Goal: Information Seeking & Learning: Check status

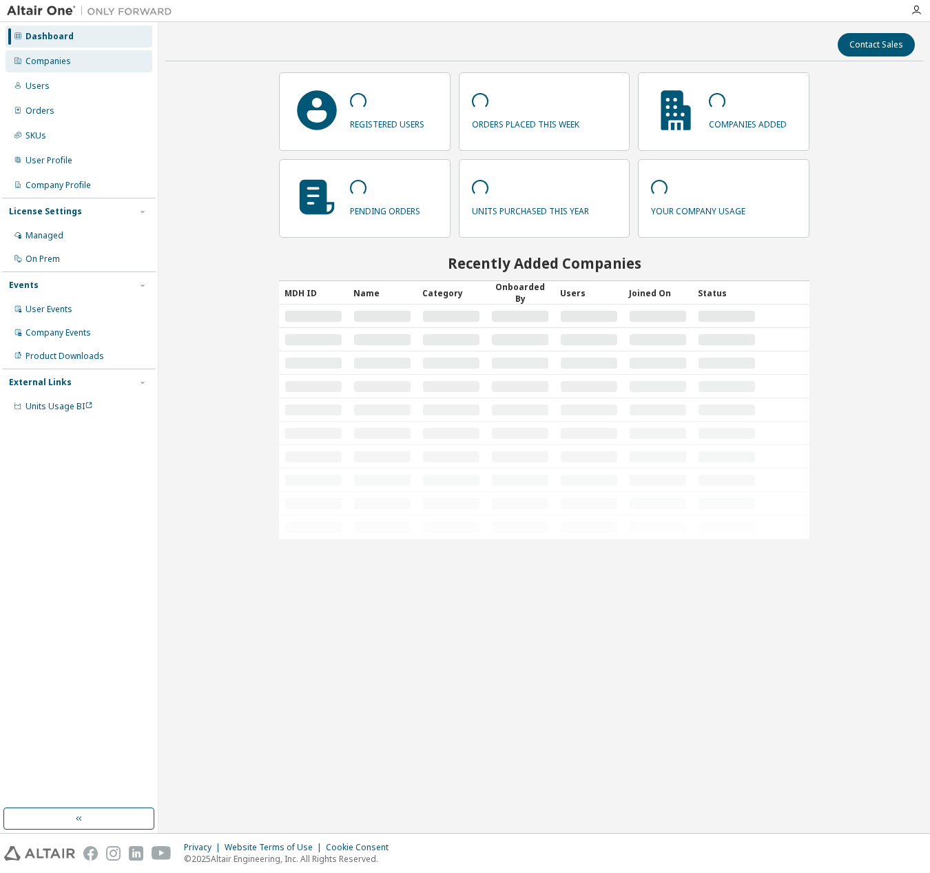
click at [83, 65] on div "Companies" at bounding box center [79, 61] width 147 height 22
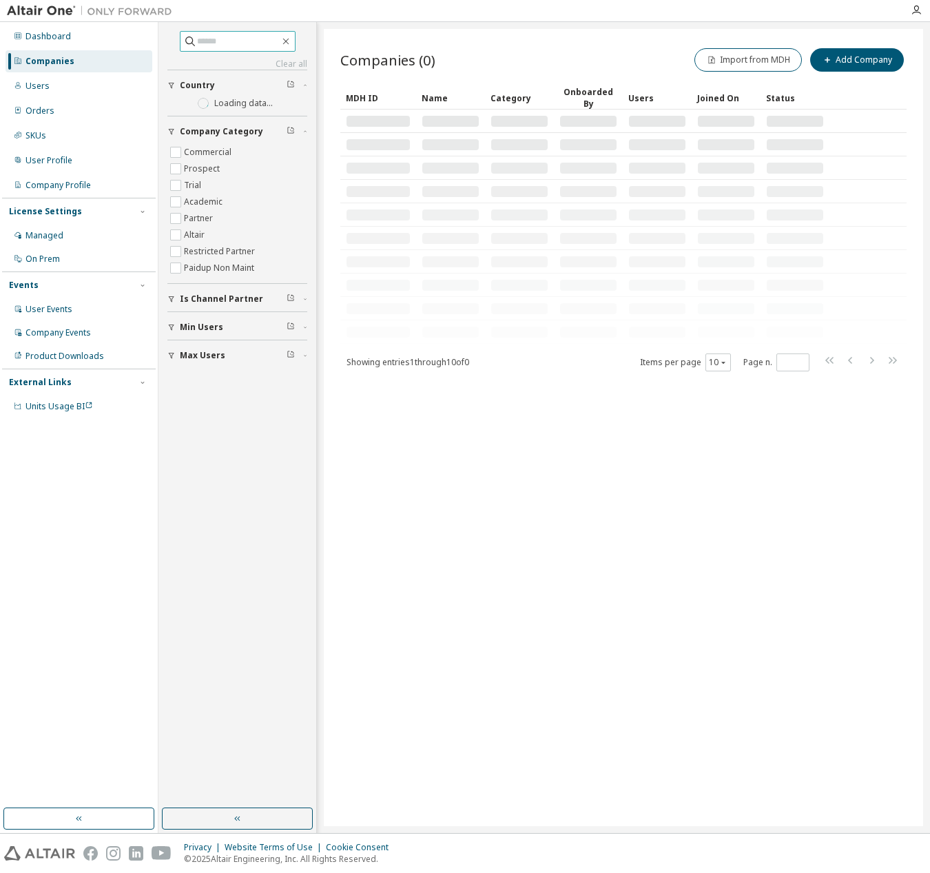
click at [218, 48] on input "text" at bounding box center [238, 41] width 83 height 14
type input "*"
type input "****"
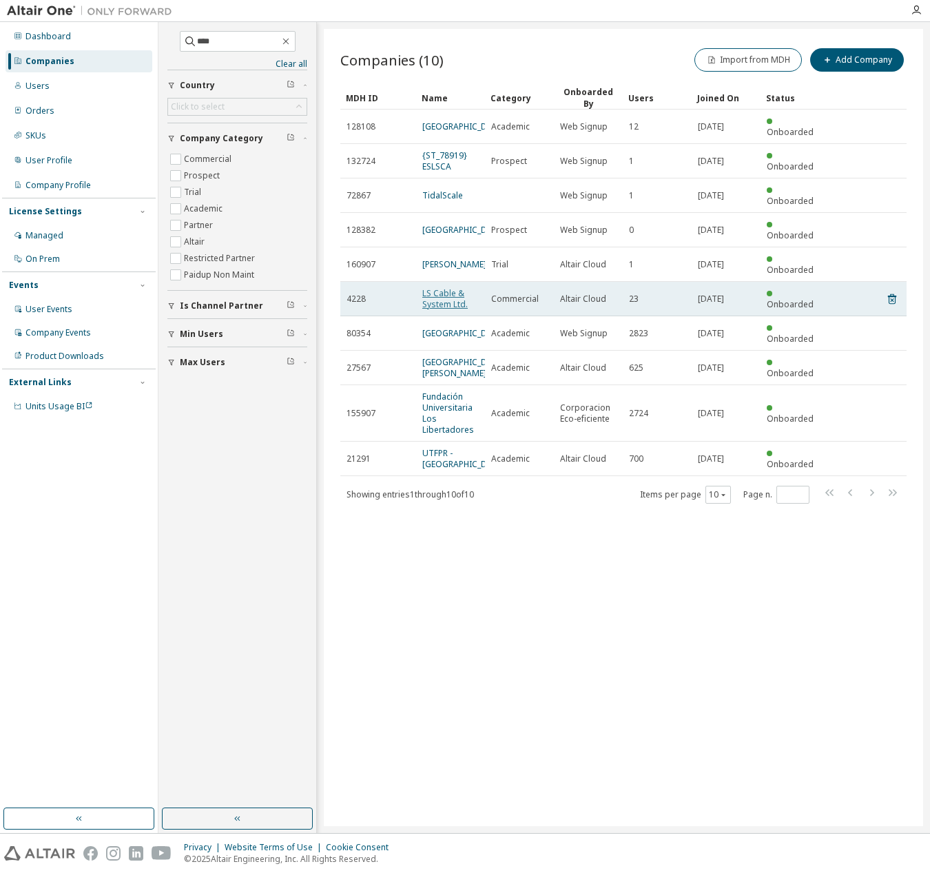
click at [455, 287] on link "LS Cable & System Ltd." at bounding box center [444, 298] width 45 height 23
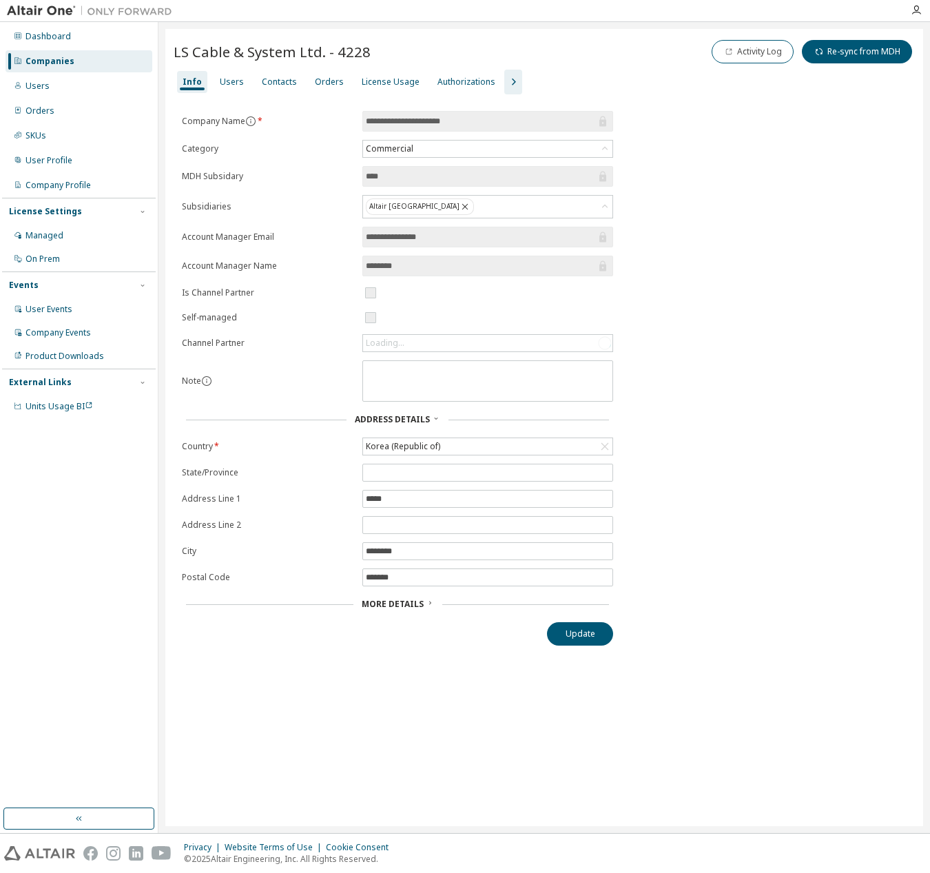
click at [505, 83] on icon "button" at bounding box center [513, 82] width 17 height 17
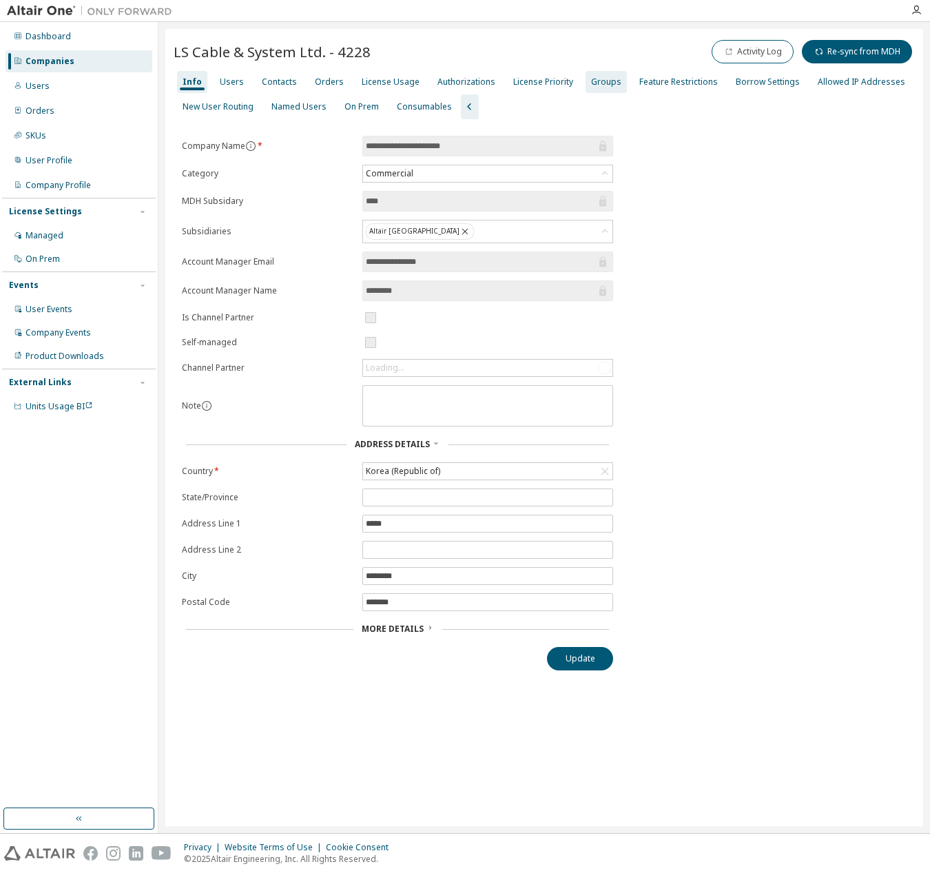
click at [601, 79] on div "Groups" at bounding box center [606, 81] width 30 height 11
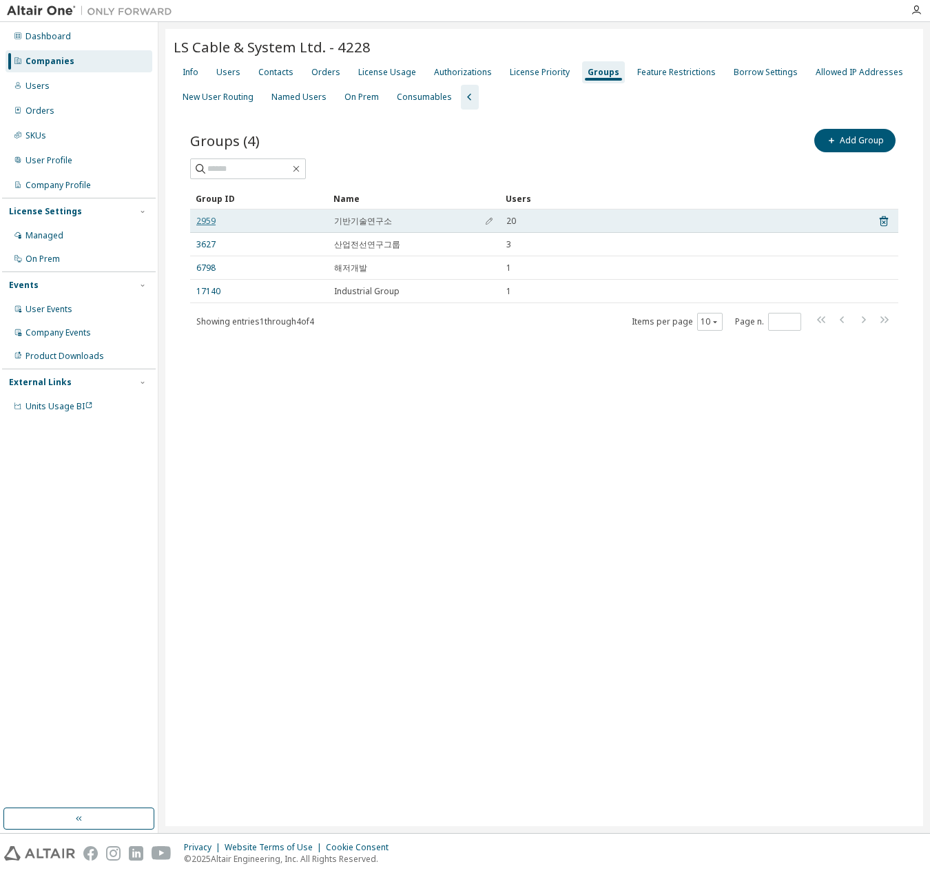
click at [198, 216] on link "2959" at bounding box center [205, 221] width 19 height 11
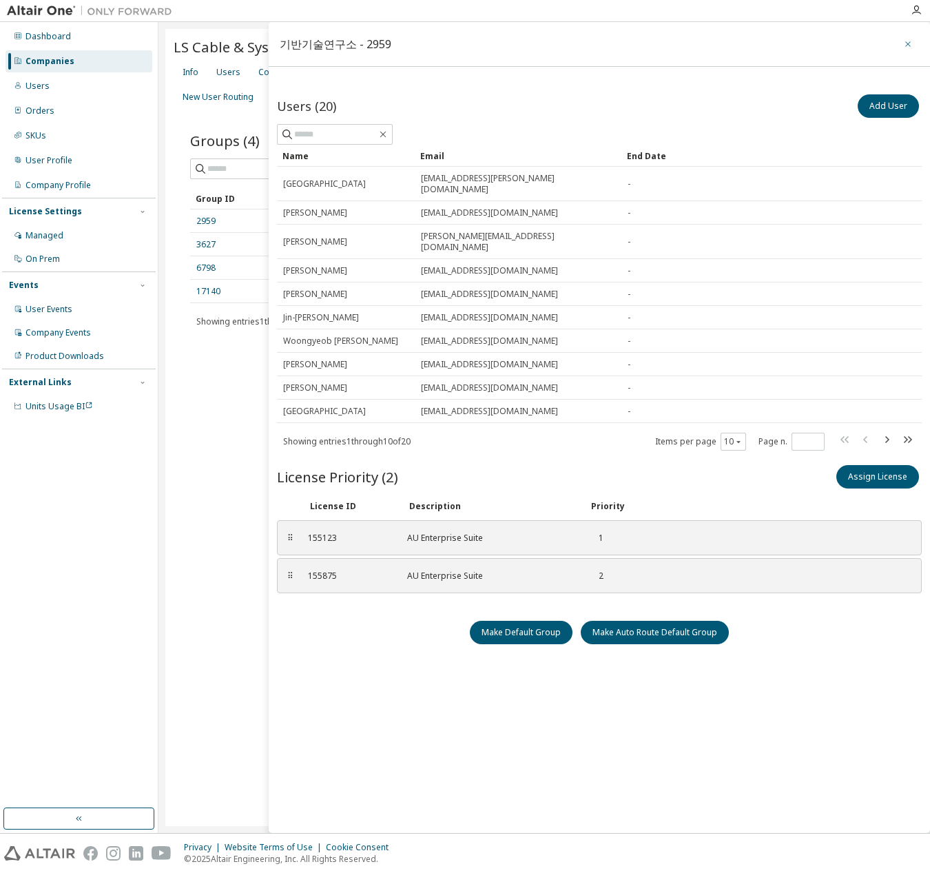
click at [902, 41] on button "button" at bounding box center [908, 44] width 22 height 22
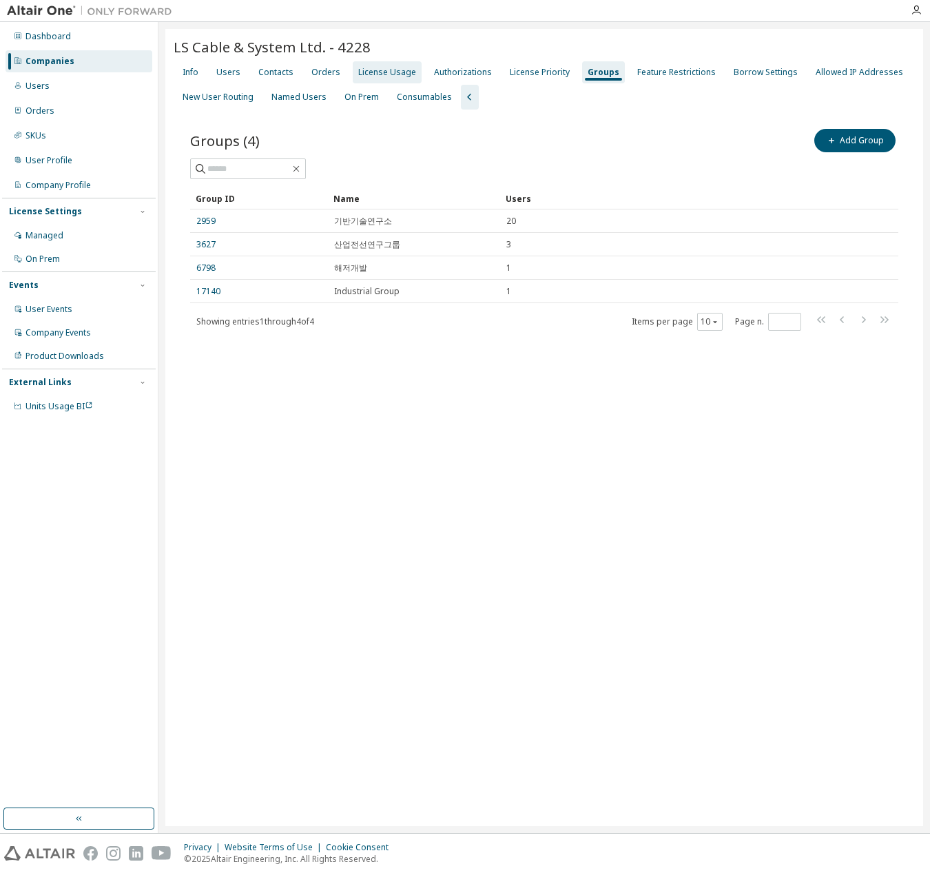
click at [373, 75] on div "License Usage" at bounding box center [387, 72] width 58 height 11
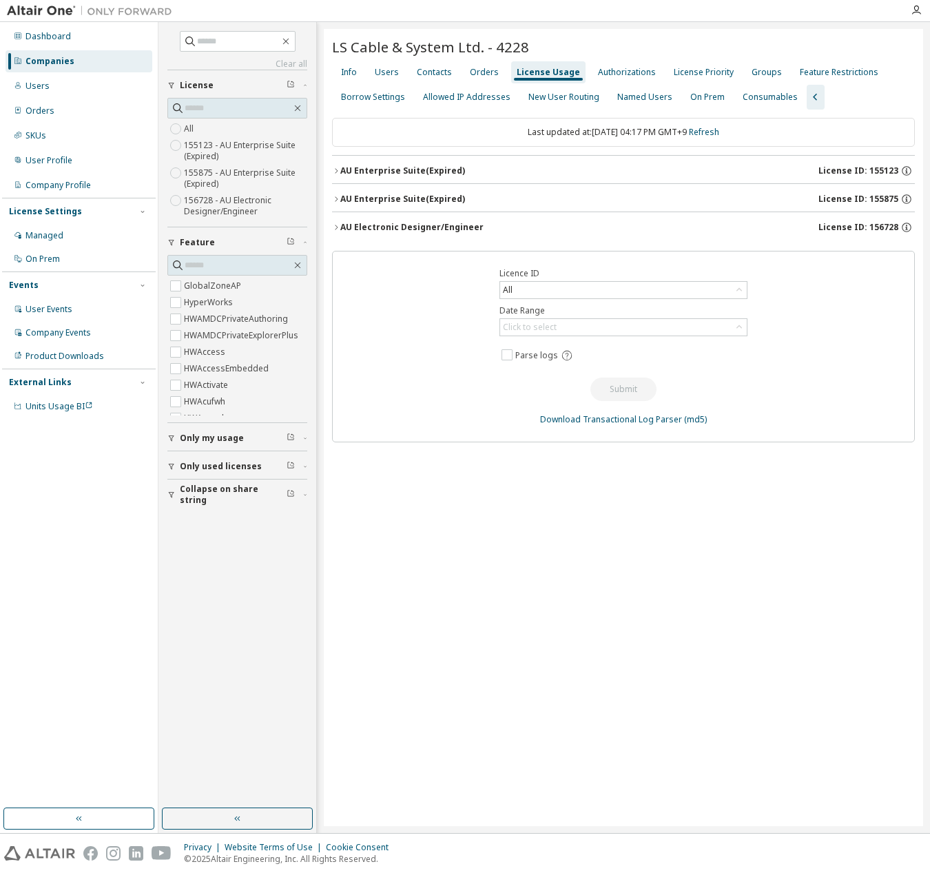
click at [450, 175] on div "AU Enterprise Suite (Expired)" at bounding box center [402, 170] width 125 height 11
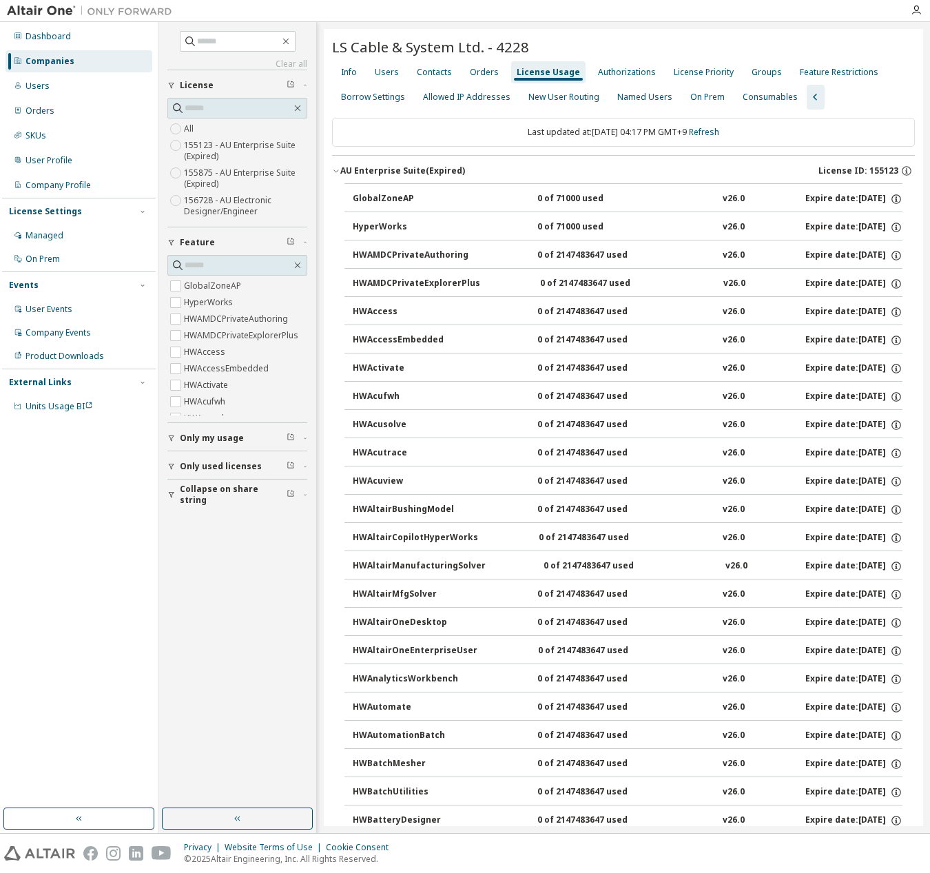
click at [435, 173] on div "AU Enterprise Suite (Expired)" at bounding box center [402, 170] width 125 height 11
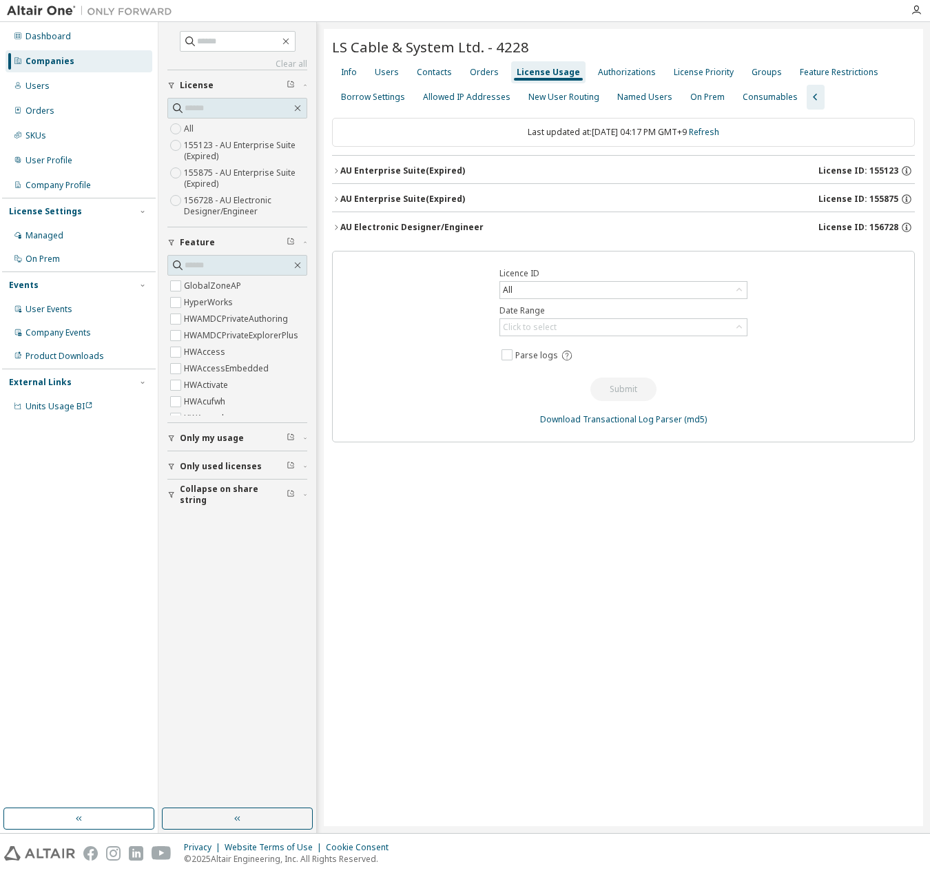
click at [435, 173] on div "AU Enterprise Suite (Expired)" at bounding box center [402, 170] width 125 height 11
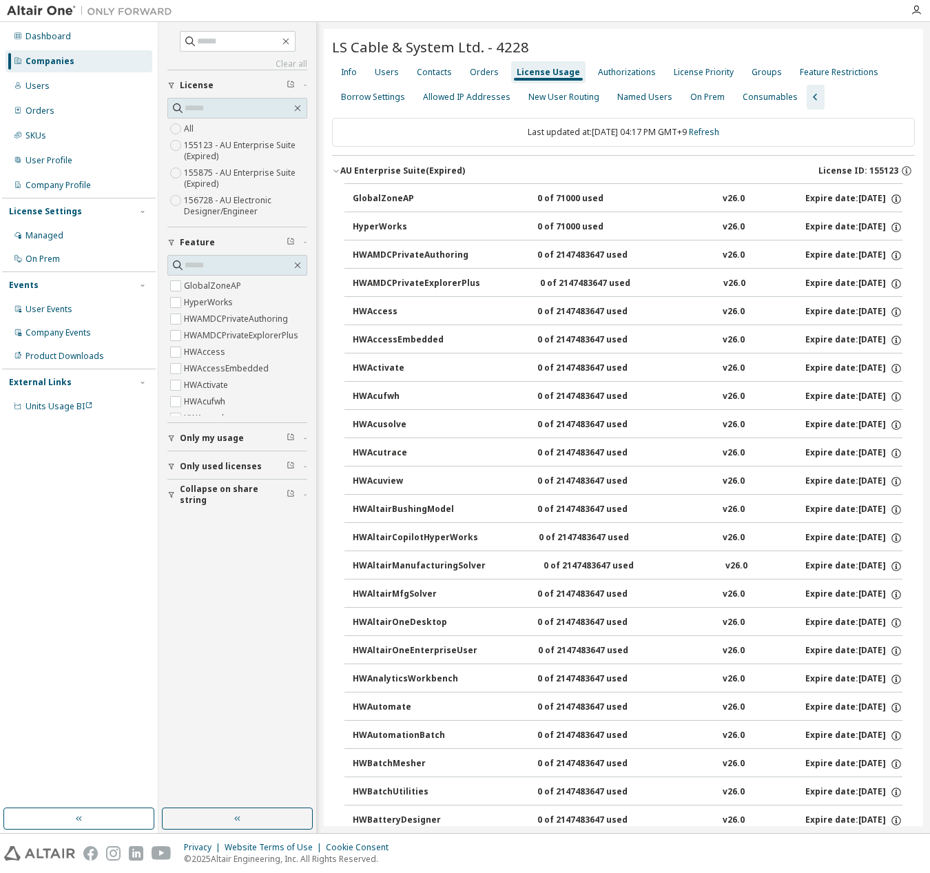
click at [437, 171] on div "AU Enterprise Suite (Expired)" at bounding box center [402, 170] width 125 height 11
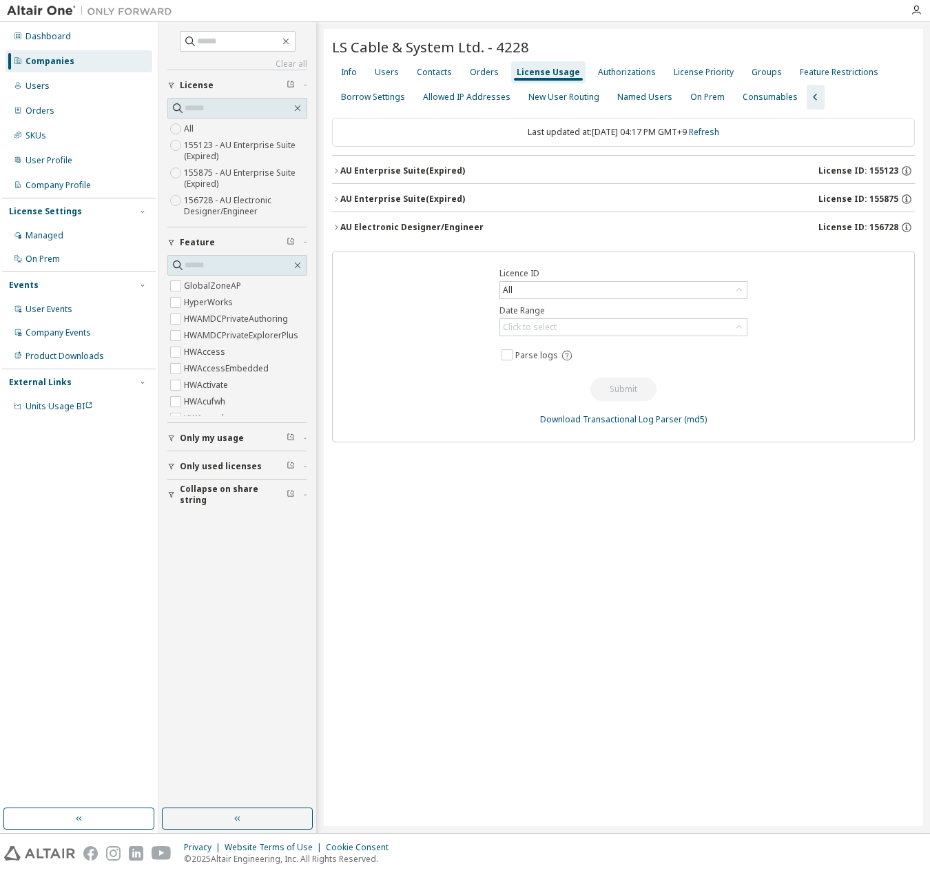
click at [437, 202] on div "AU Enterprise Suite (Expired)" at bounding box center [402, 199] width 125 height 11
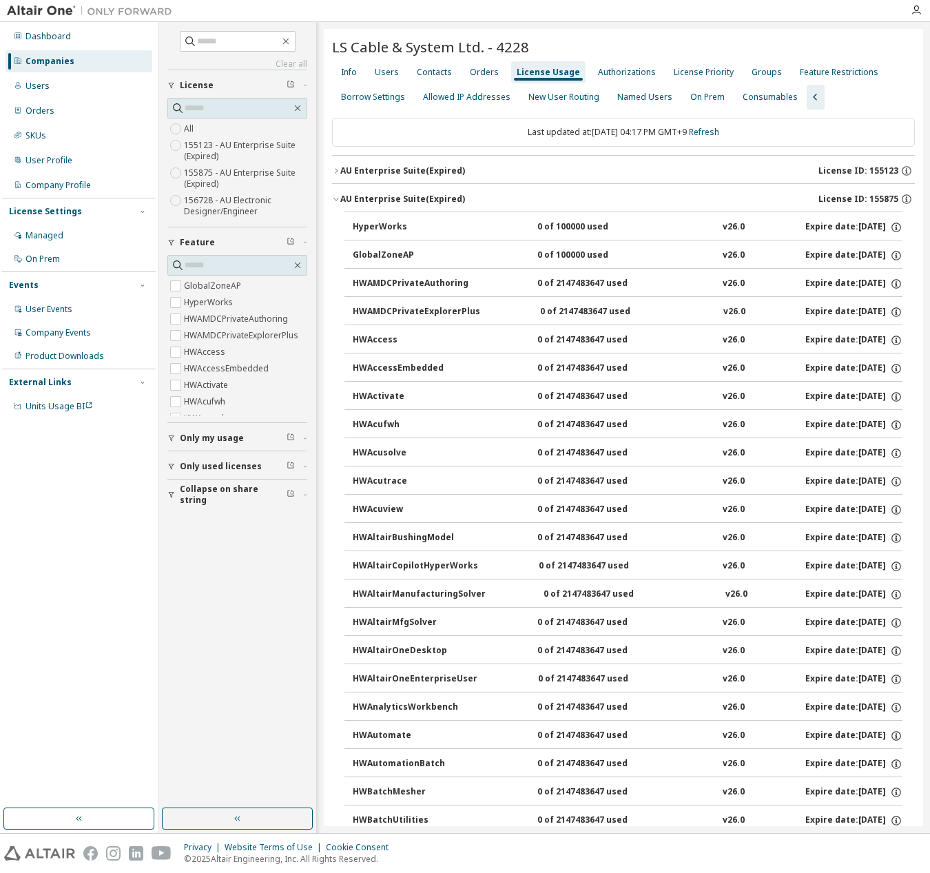
click at [437, 201] on div "AU Enterprise Suite (Expired)" at bounding box center [402, 199] width 125 height 11
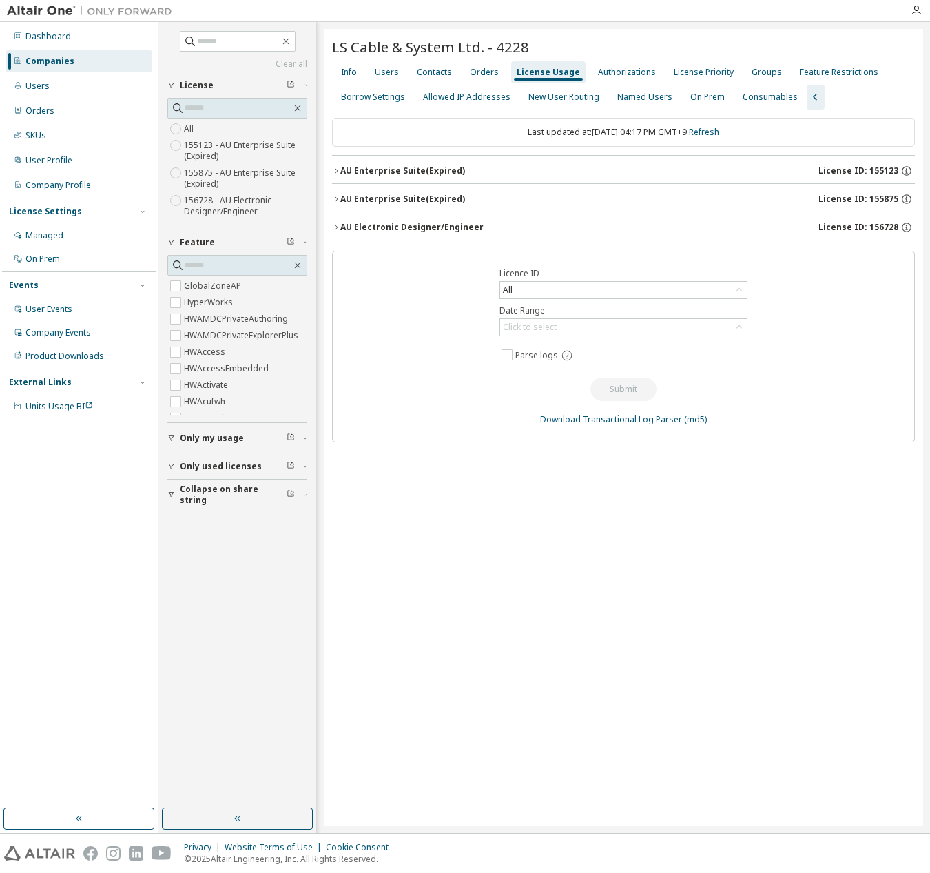
click at [371, 225] on div "AU Electronic Designer/Engineer" at bounding box center [411, 227] width 143 height 11
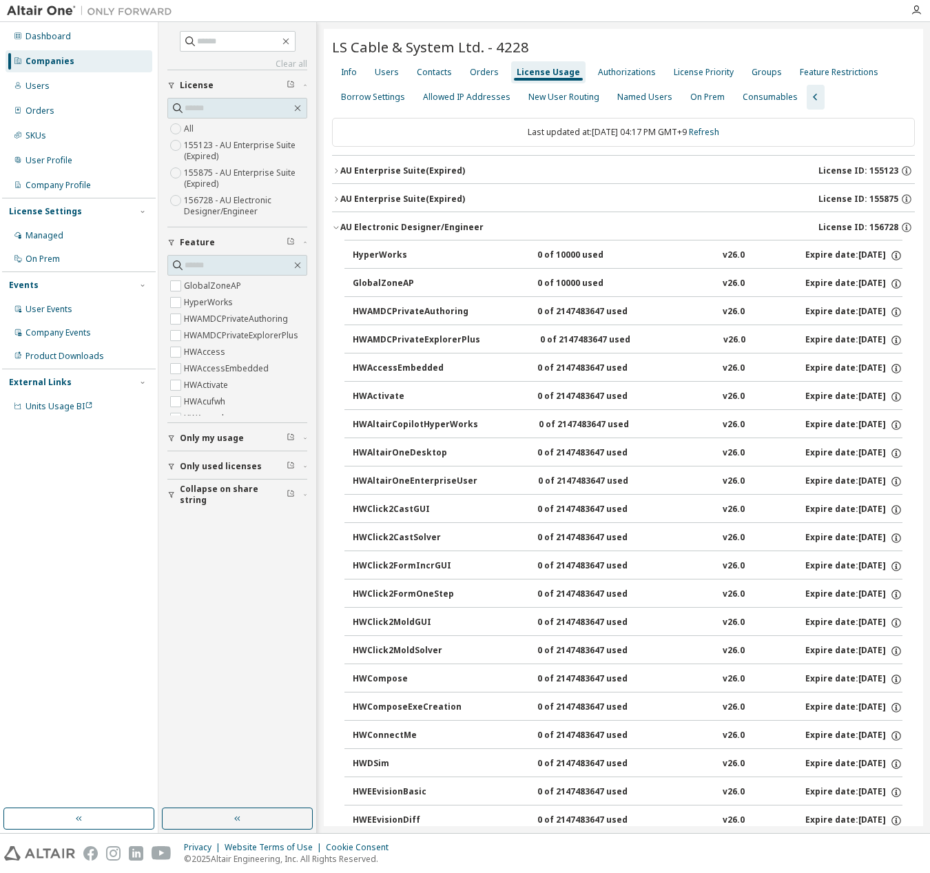
click at [371, 225] on div "AU Electronic Designer/Engineer" at bounding box center [411, 227] width 143 height 11
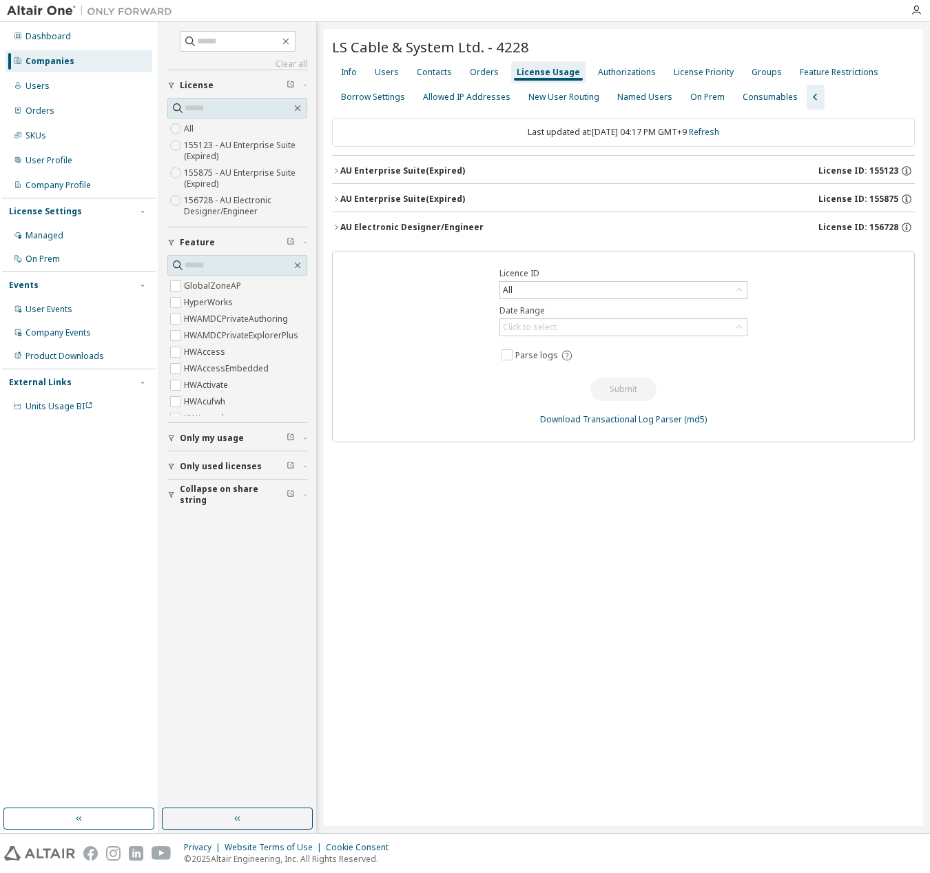
click at [404, 198] on div "AU Enterprise Suite (Expired)" at bounding box center [402, 199] width 125 height 11
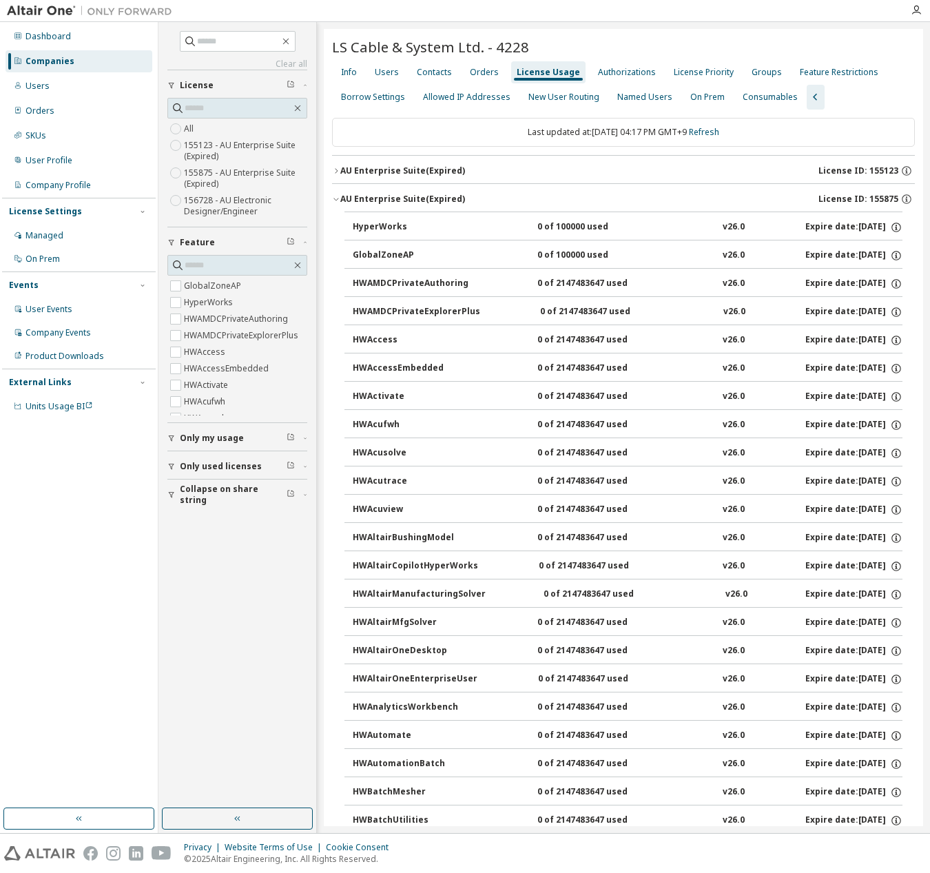
click at [405, 198] on div "AU Enterprise Suite (Expired)" at bounding box center [402, 199] width 125 height 11
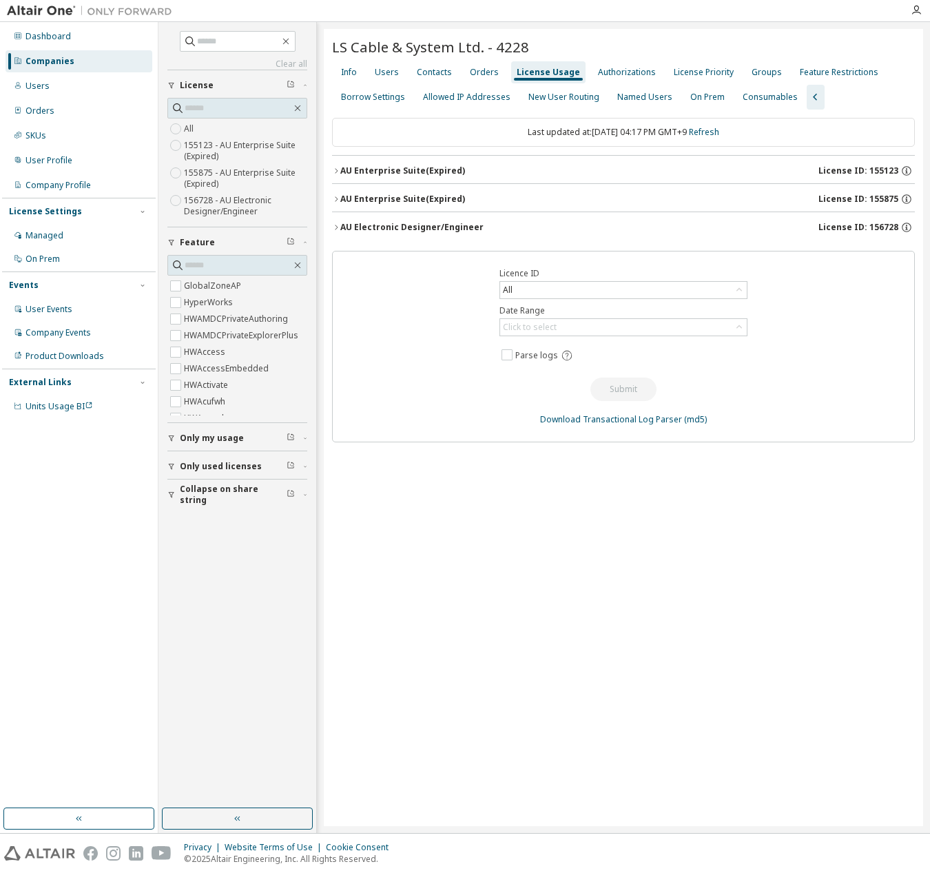
click at [422, 171] on div "AU Enterprise Suite (Expired)" at bounding box center [402, 170] width 125 height 11
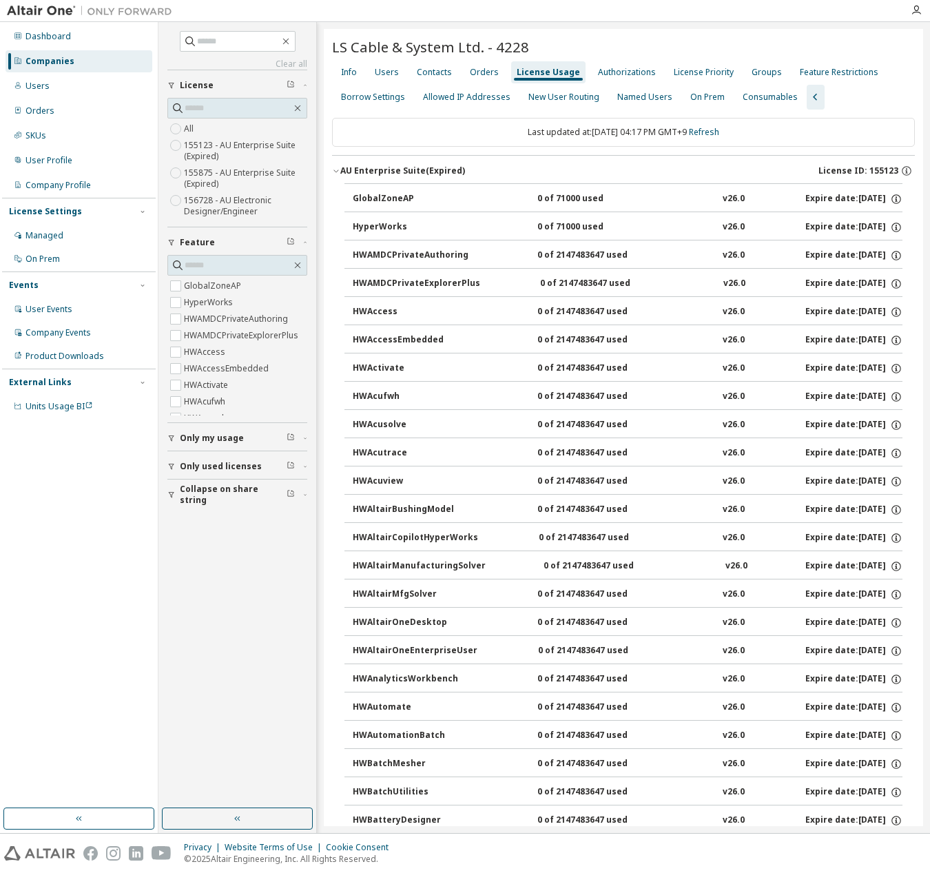
click at [422, 171] on div "AU Enterprise Suite (Expired)" at bounding box center [402, 170] width 125 height 11
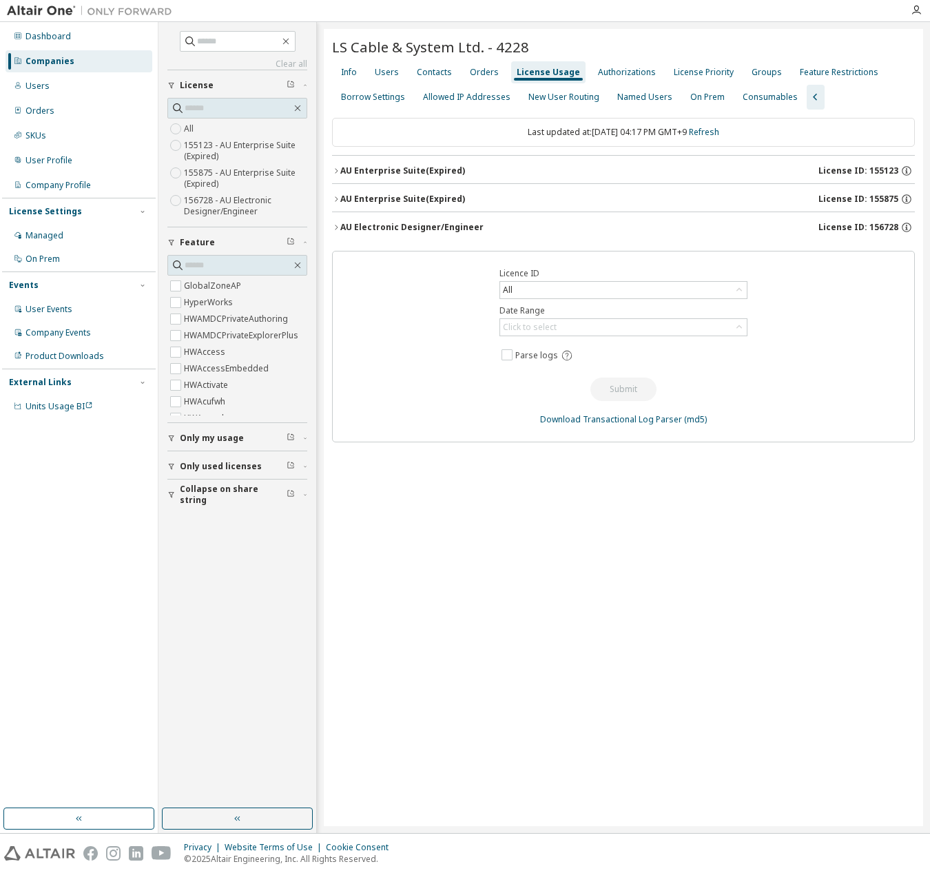
click at [404, 174] on div "AU Enterprise Suite (Expired)" at bounding box center [402, 170] width 125 height 11
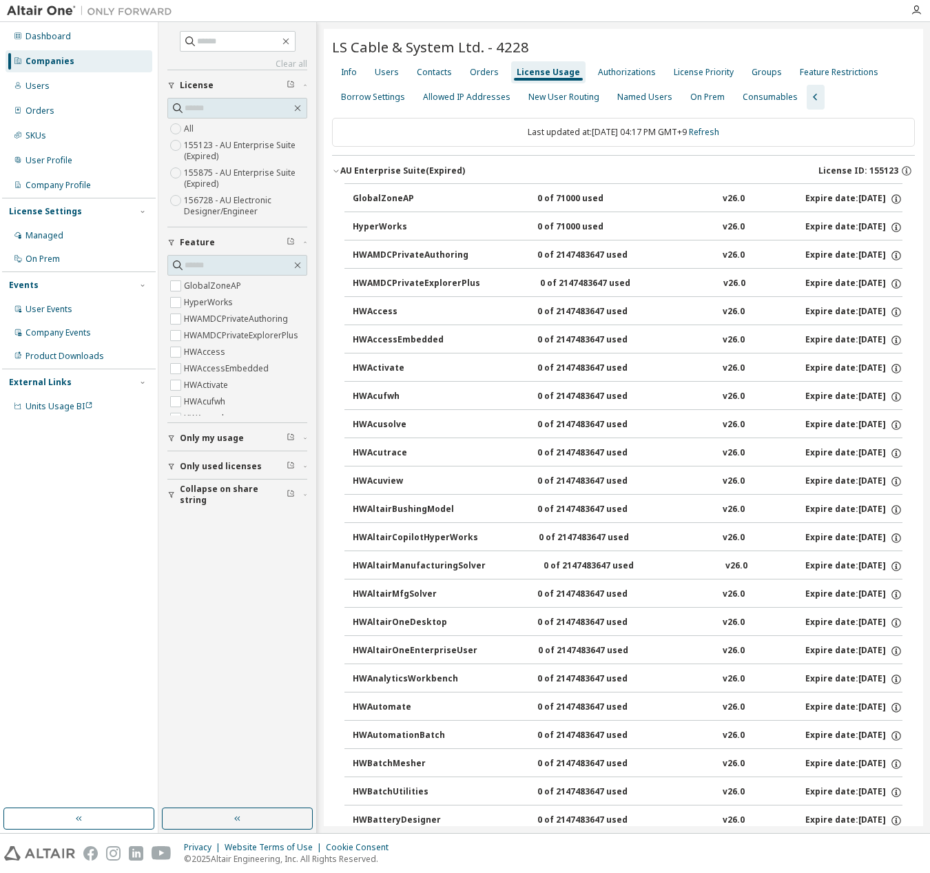
click at [404, 174] on div "AU Enterprise Suite (Expired)" at bounding box center [402, 170] width 125 height 11
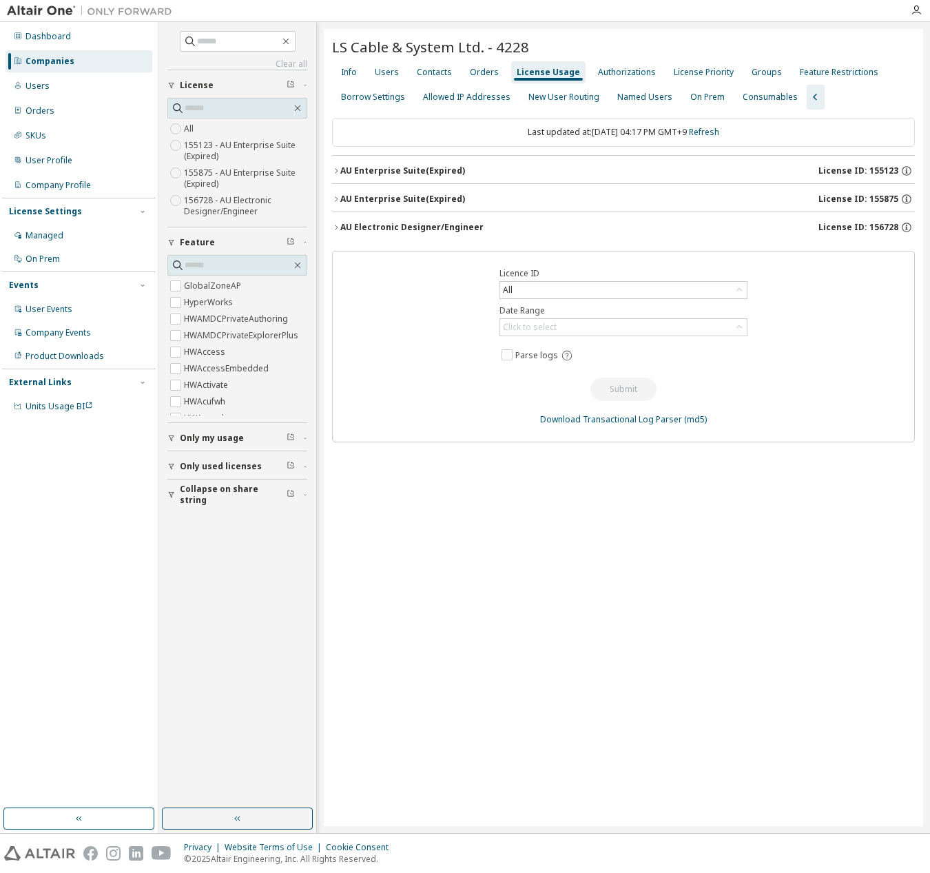
click at [439, 198] on div "AU Enterprise Suite (Expired)" at bounding box center [402, 199] width 125 height 11
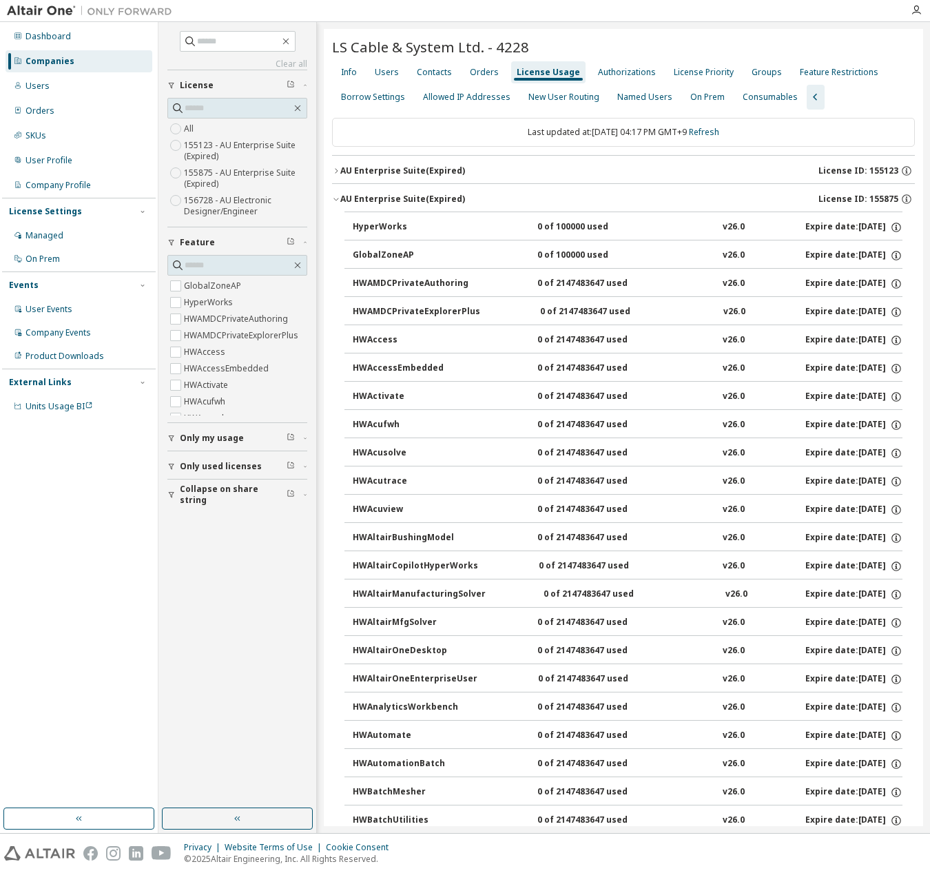
click at [439, 198] on div "AU Enterprise Suite (Expired)" at bounding box center [402, 199] width 125 height 11
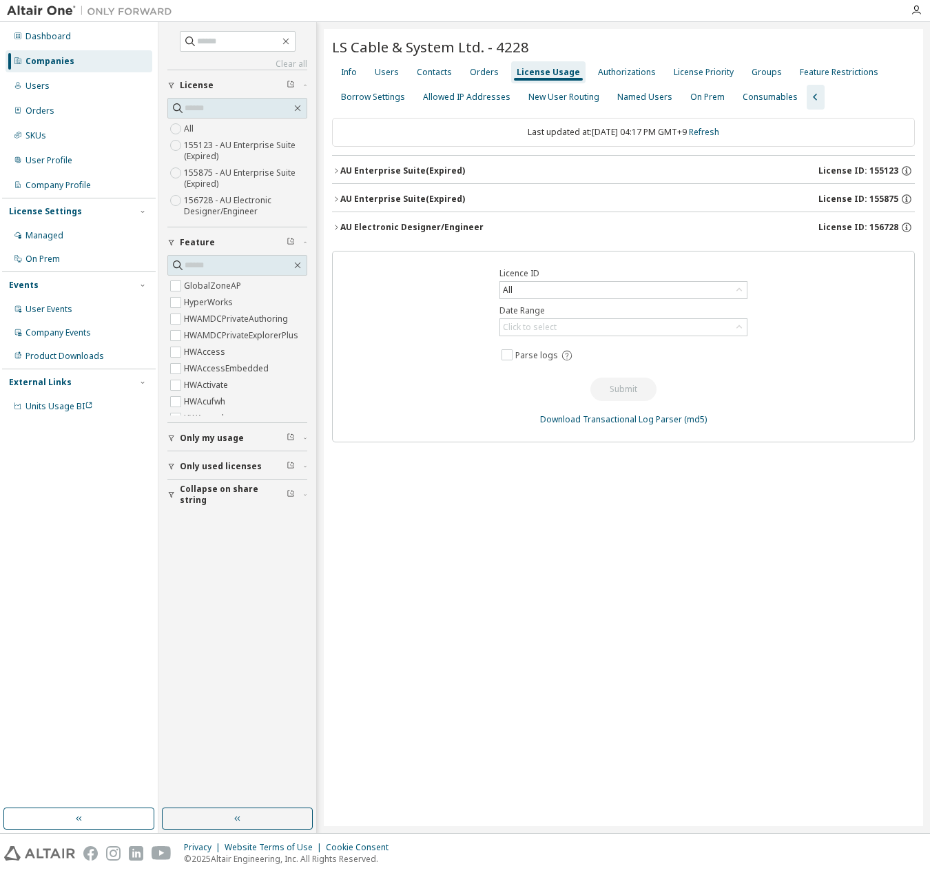
click at [440, 234] on button "AU Electronic Designer/Engineer License ID: 156728" at bounding box center [623, 227] width 583 height 30
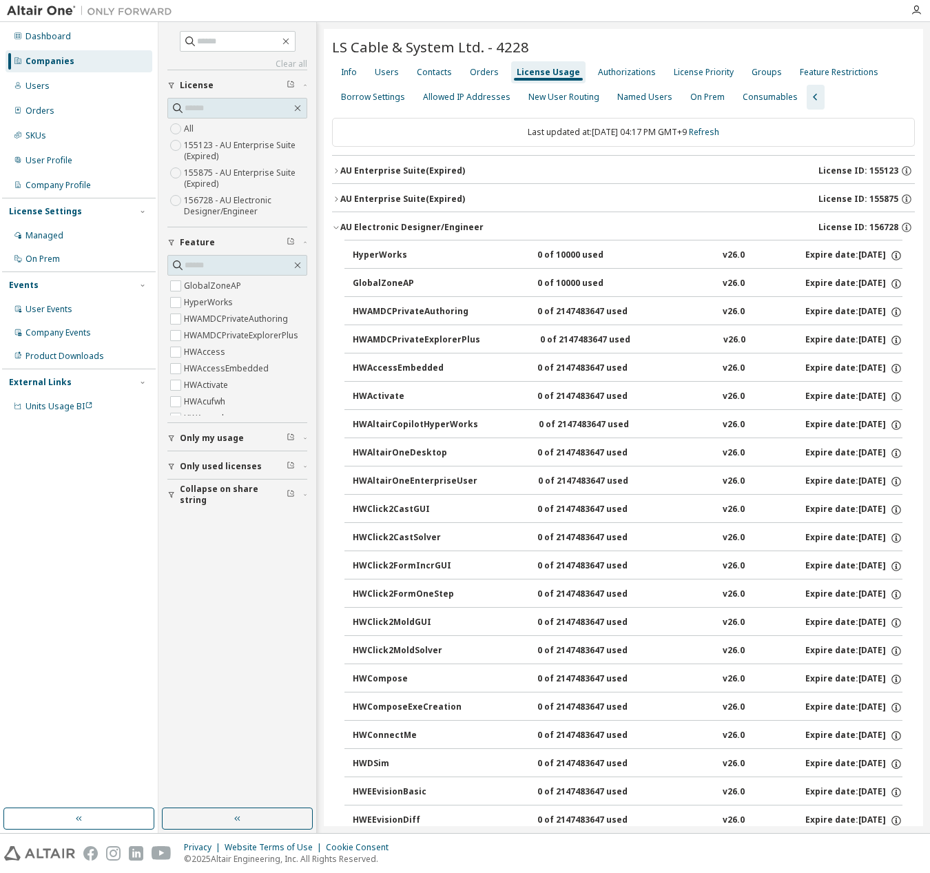
click at [439, 233] on button "AU Electronic Designer/Engineer License ID: 156728" at bounding box center [623, 227] width 583 height 30
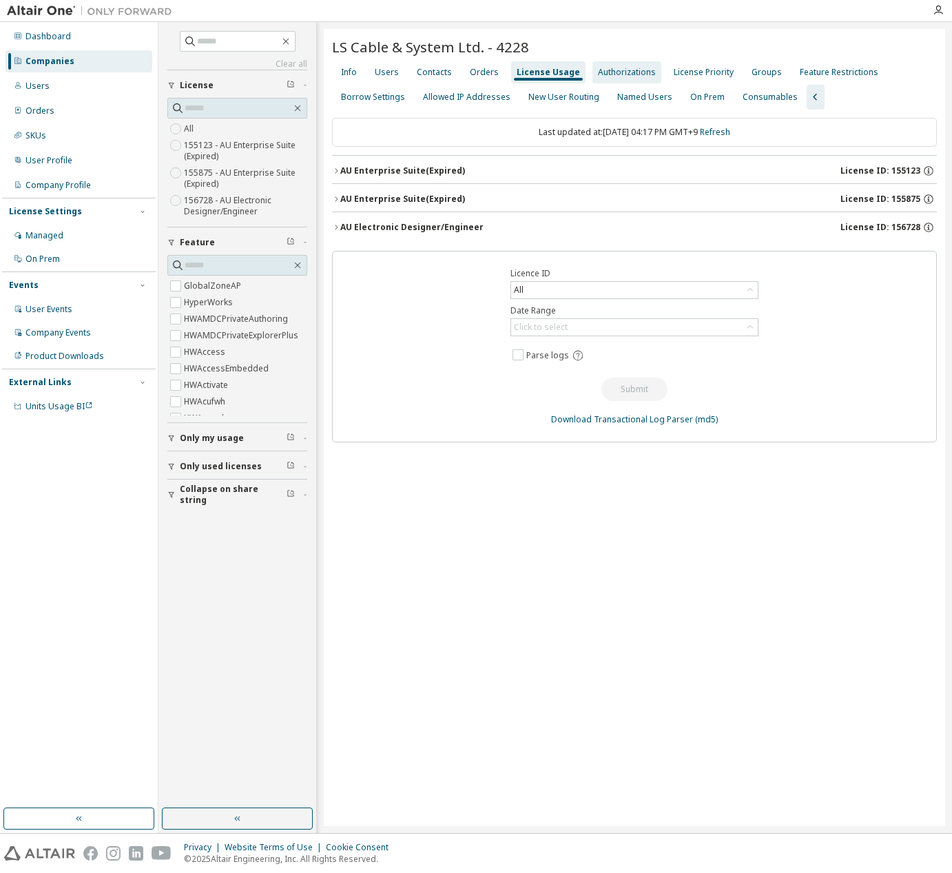
click at [601, 79] on div "Authorizations" at bounding box center [626, 72] width 69 height 22
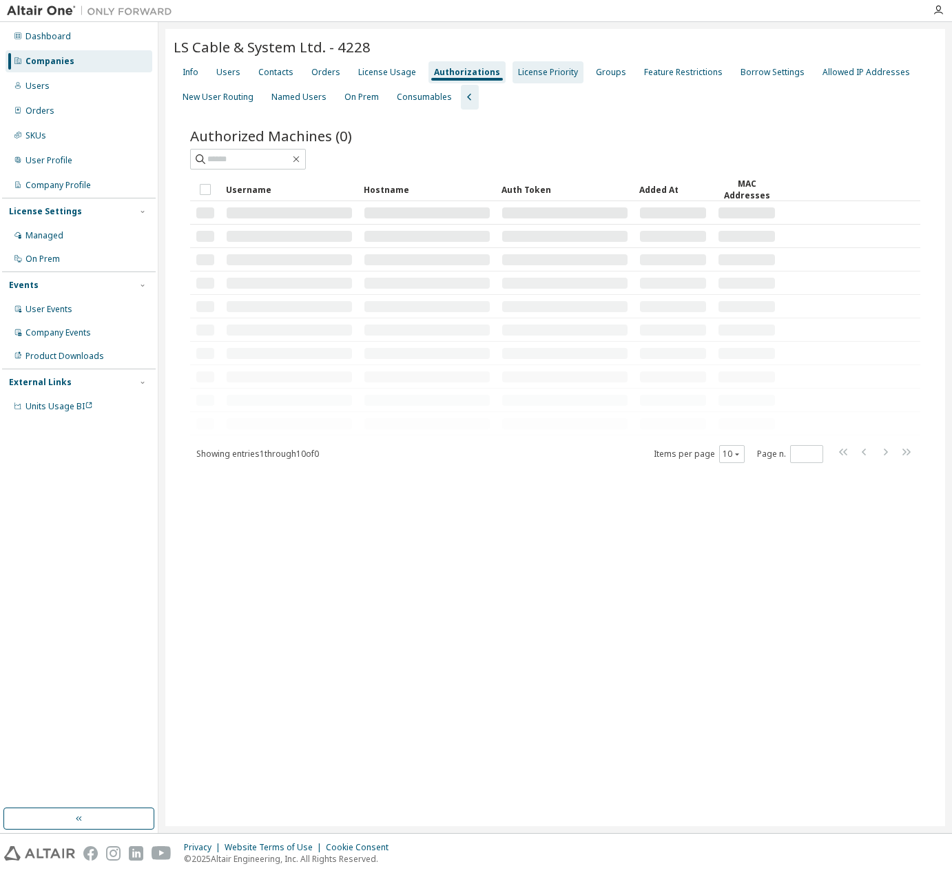
click at [512, 75] on div "License Priority" at bounding box center [547, 72] width 71 height 22
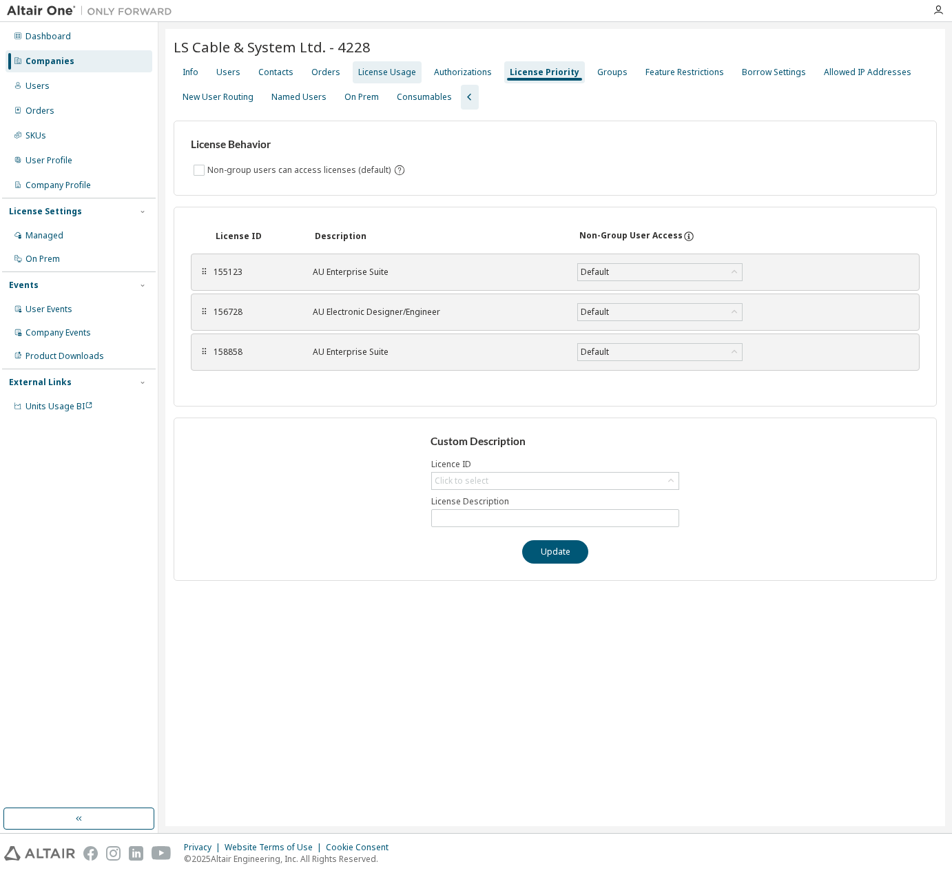
click at [372, 73] on div "License Usage" at bounding box center [387, 72] width 58 height 11
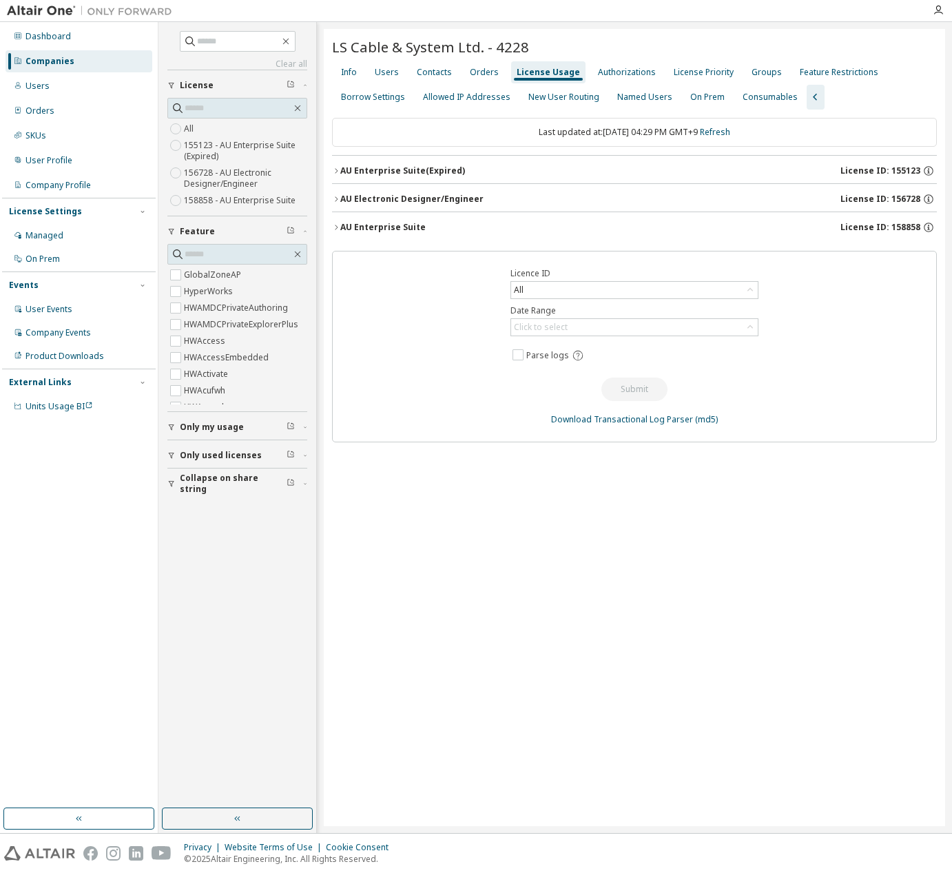
click at [413, 201] on div "AU Electronic Designer/Engineer" at bounding box center [411, 199] width 143 height 11
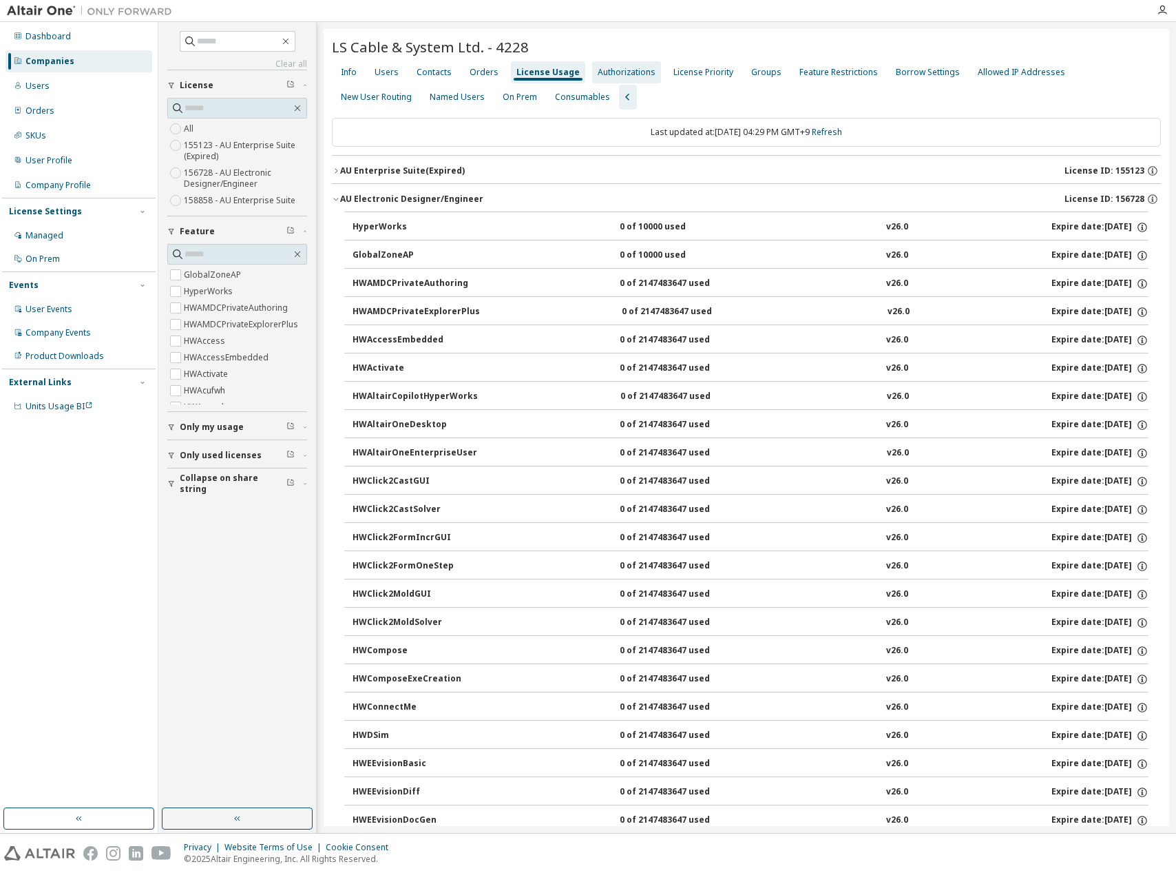
click at [623, 69] on div "Authorizations" at bounding box center [627, 72] width 58 height 11
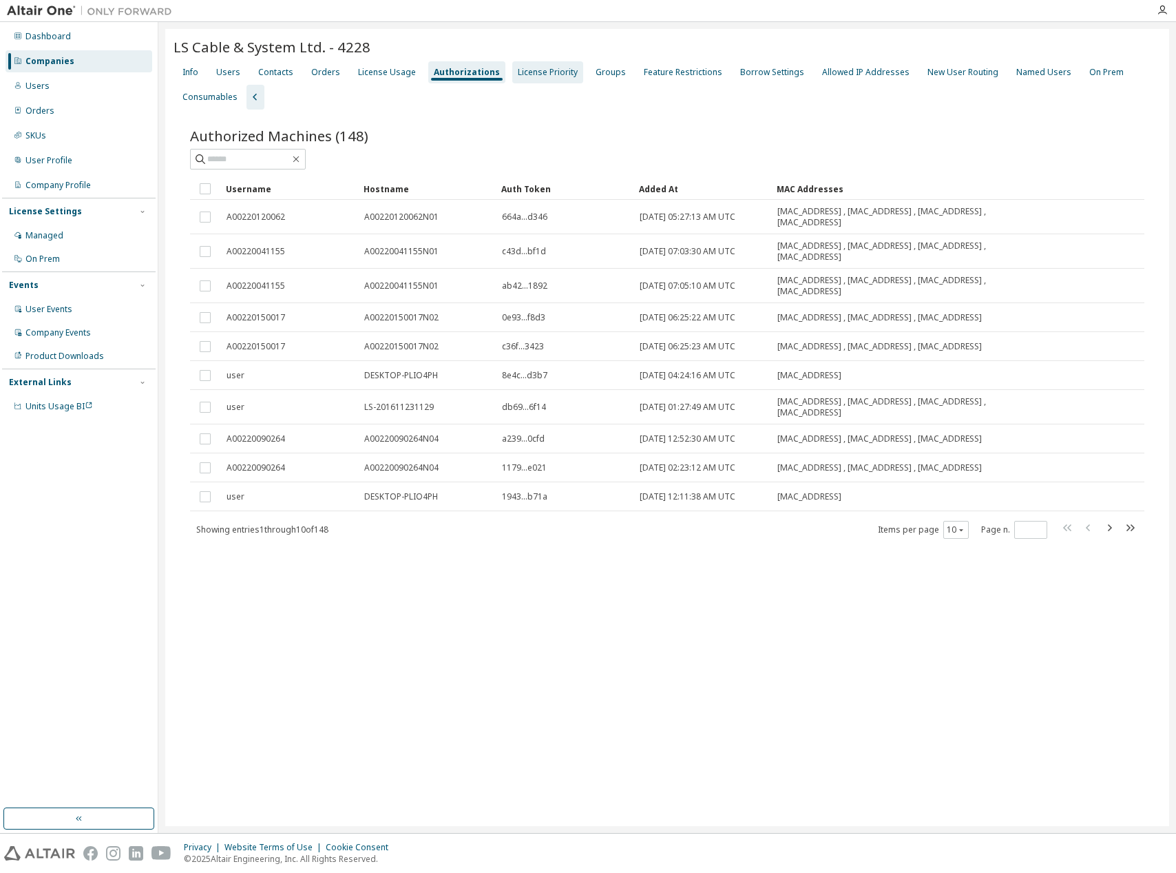
click at [545, 72] on div "License Priority" at bounding box center [548, 72] width 60 height 11
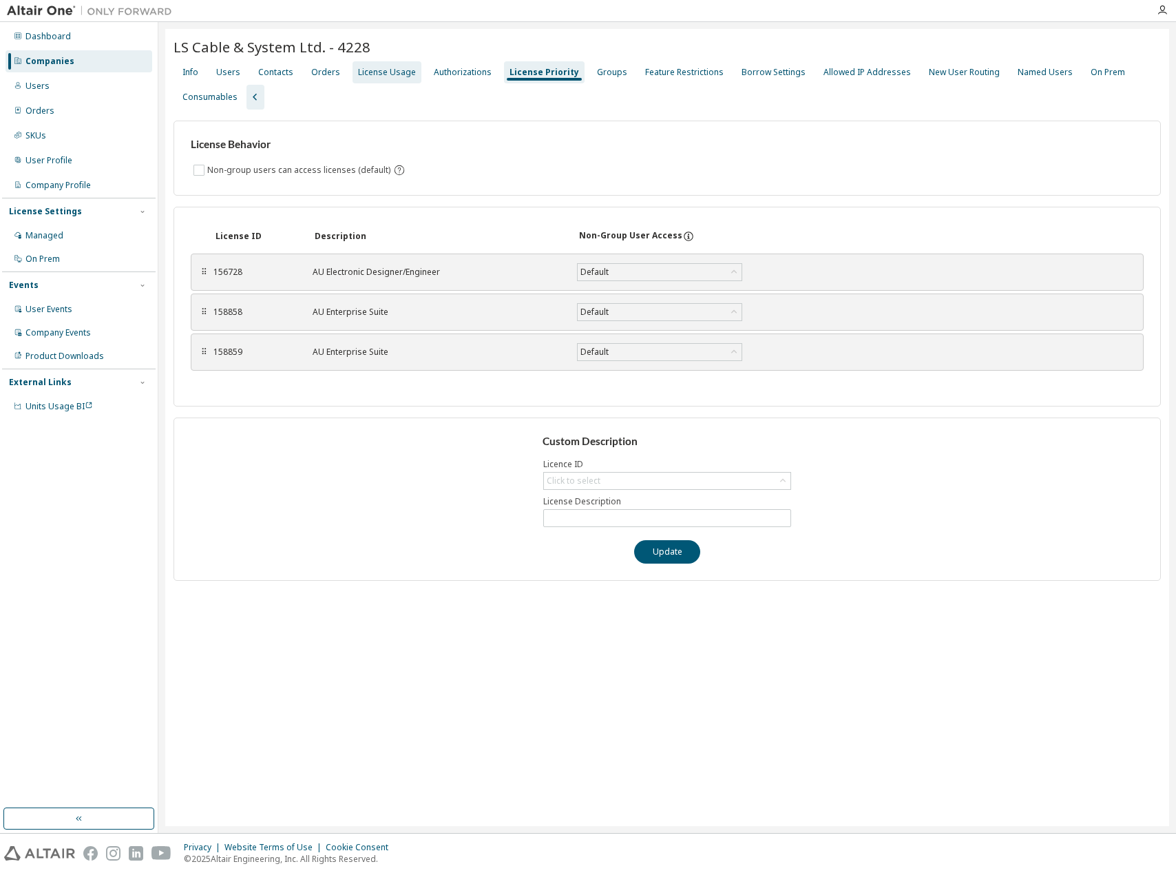
click at [406, 74] on div "License Usage" at bounding box center [387, 72] width 58 height 11
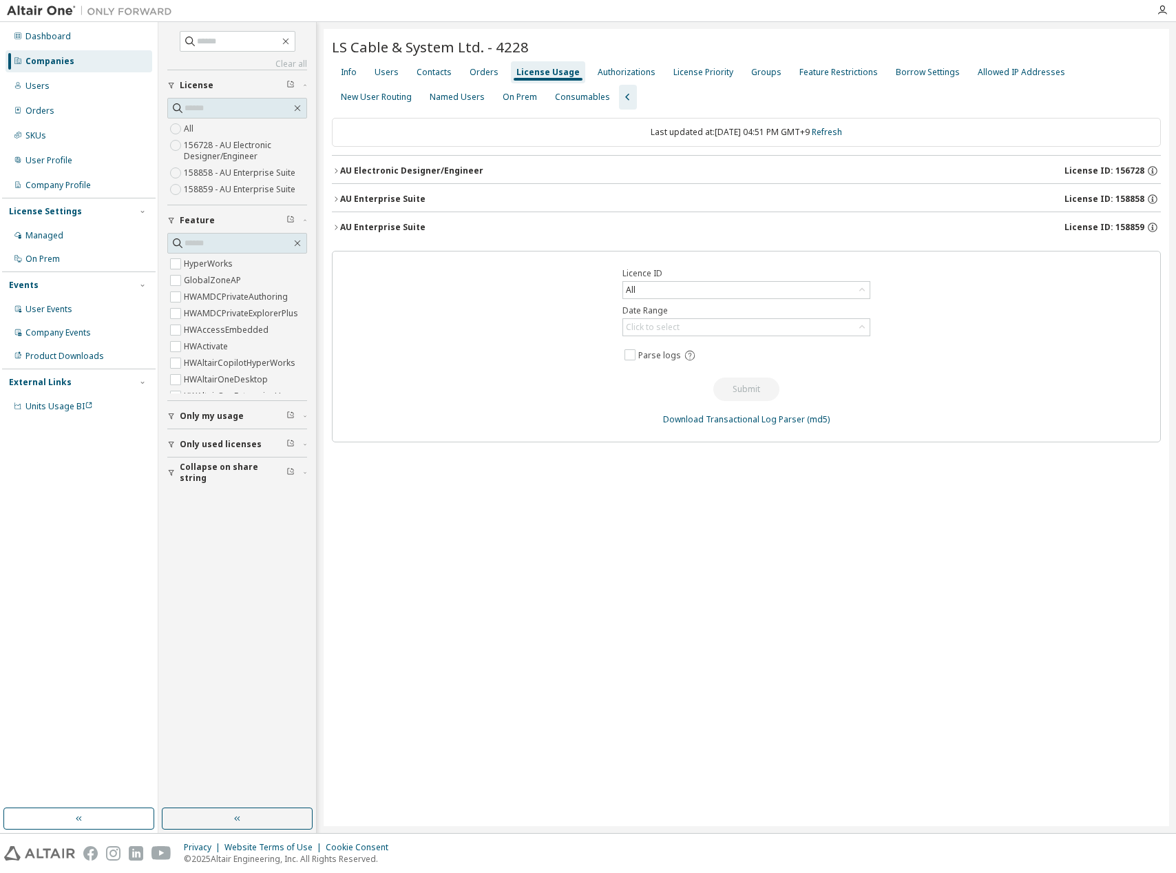
click at [929, 541] on div "LS Cable & System Ltd. - 4228 Clear Load Save Save As Field Operator Value Sele…" at bounding box center [747, 427] width 846 height 797
click at [409, 198] on div "AU Enterprise Suite" at bounding box center [382, 199] width 85 height 11
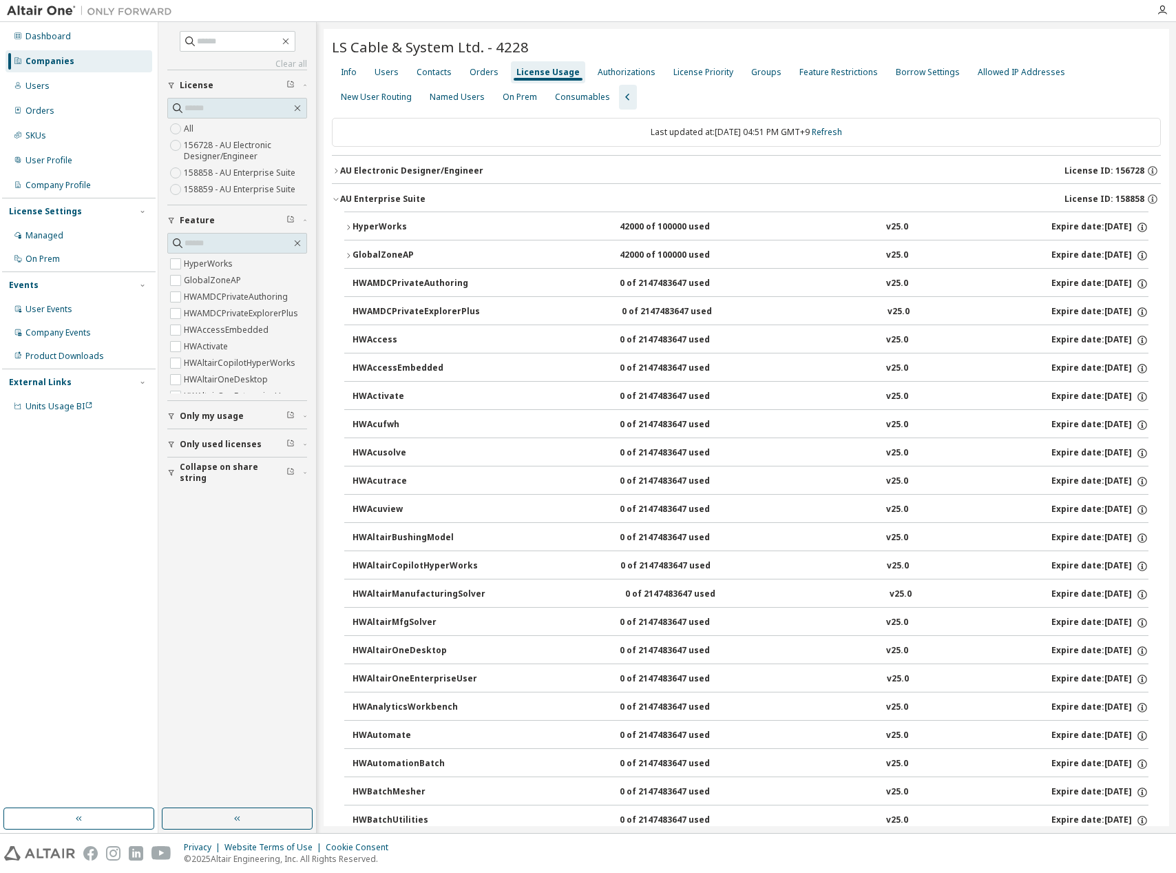
click at [415, 173] on div "AU Electronic Designer/Engineer" at bounding box center [411, 170] width 143 height 11
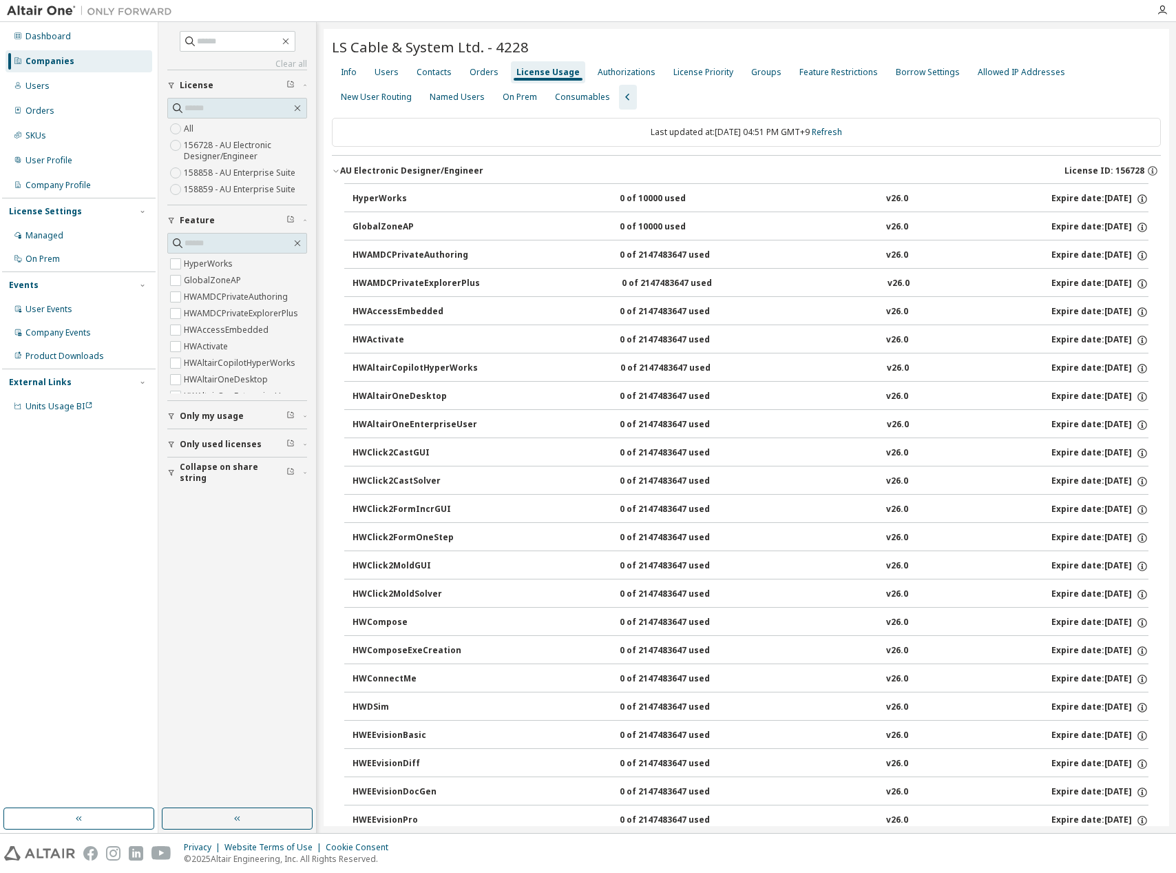
click at [433, 168] on div "AU Electronic Designer/Engineer" at bounding box center [411, 170] width 143 height 11
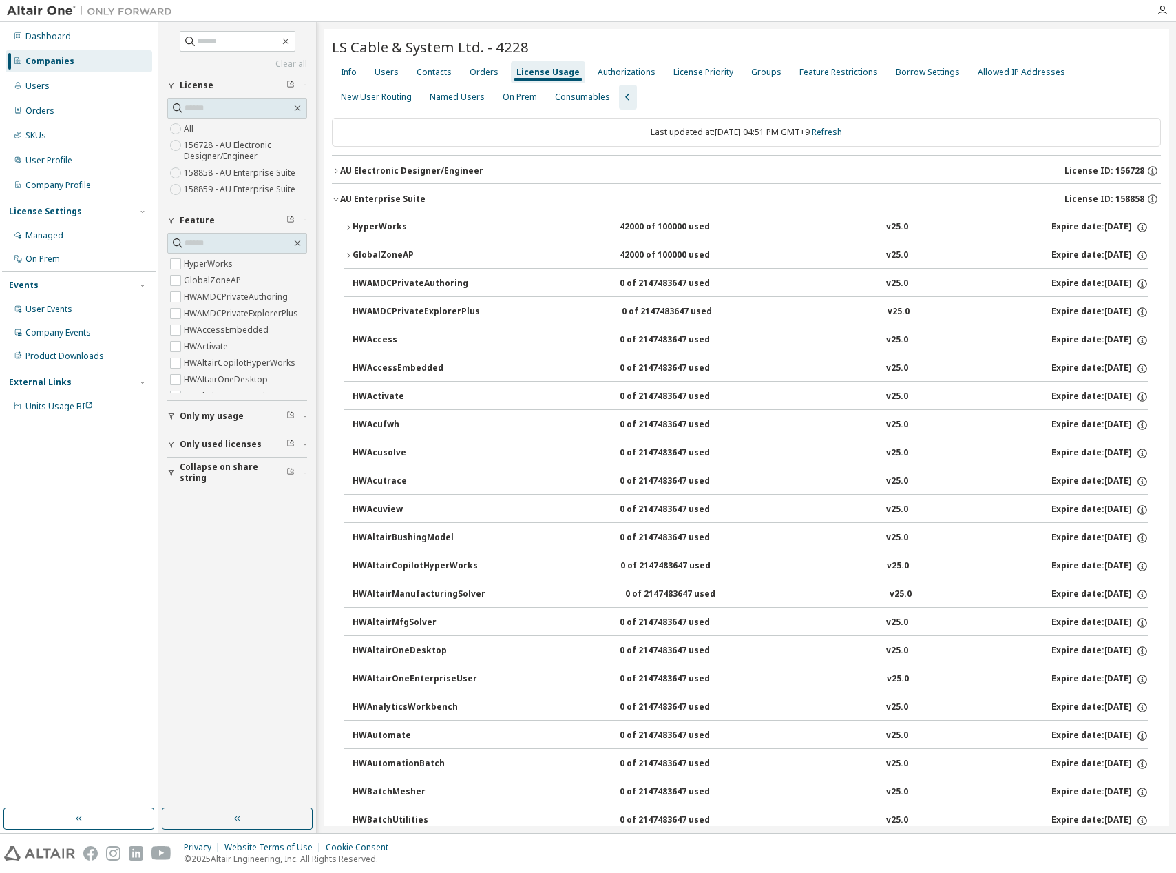
click at [414, 202] on div "AU Enterprise Suite" at bounding box center [382, 199] width 85 height 11
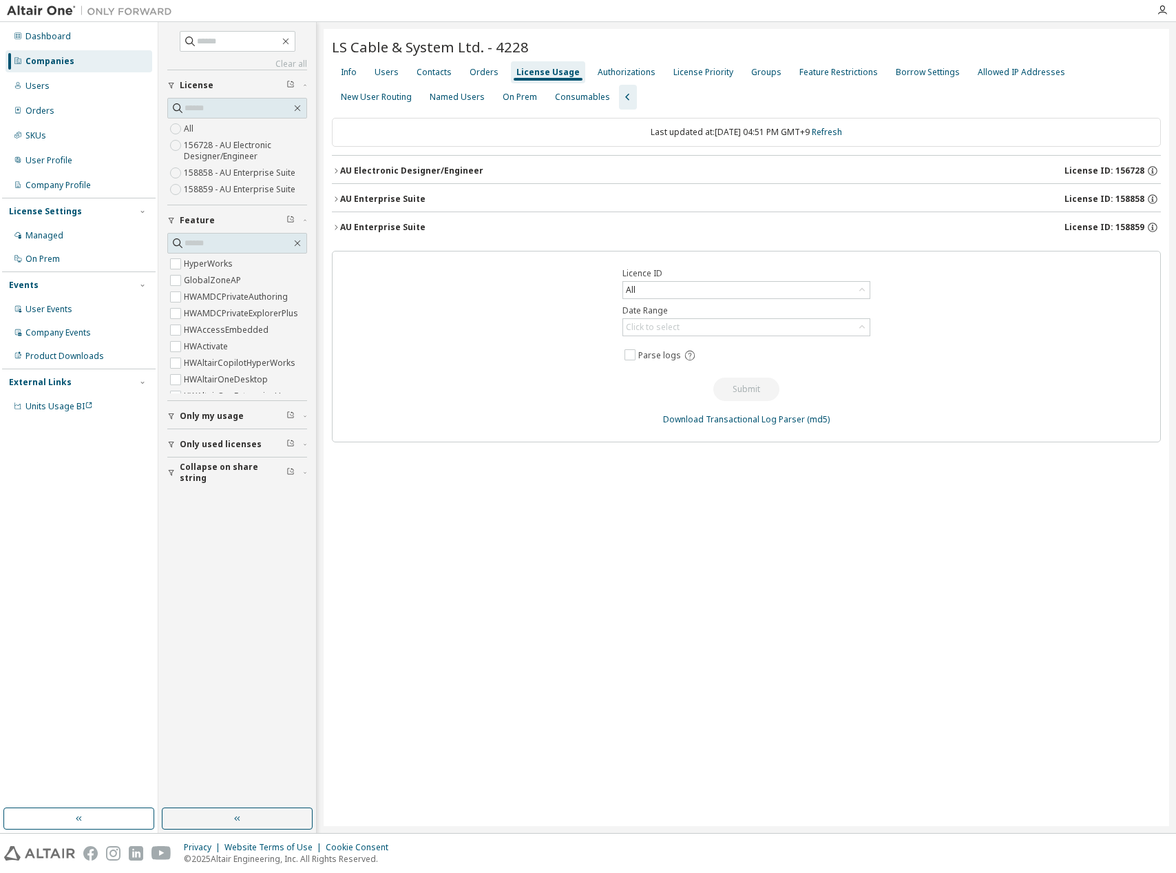
click at [408, 228] on div "AU Enterprise Suite" at bounding box center [382, 227] width 85 height 11
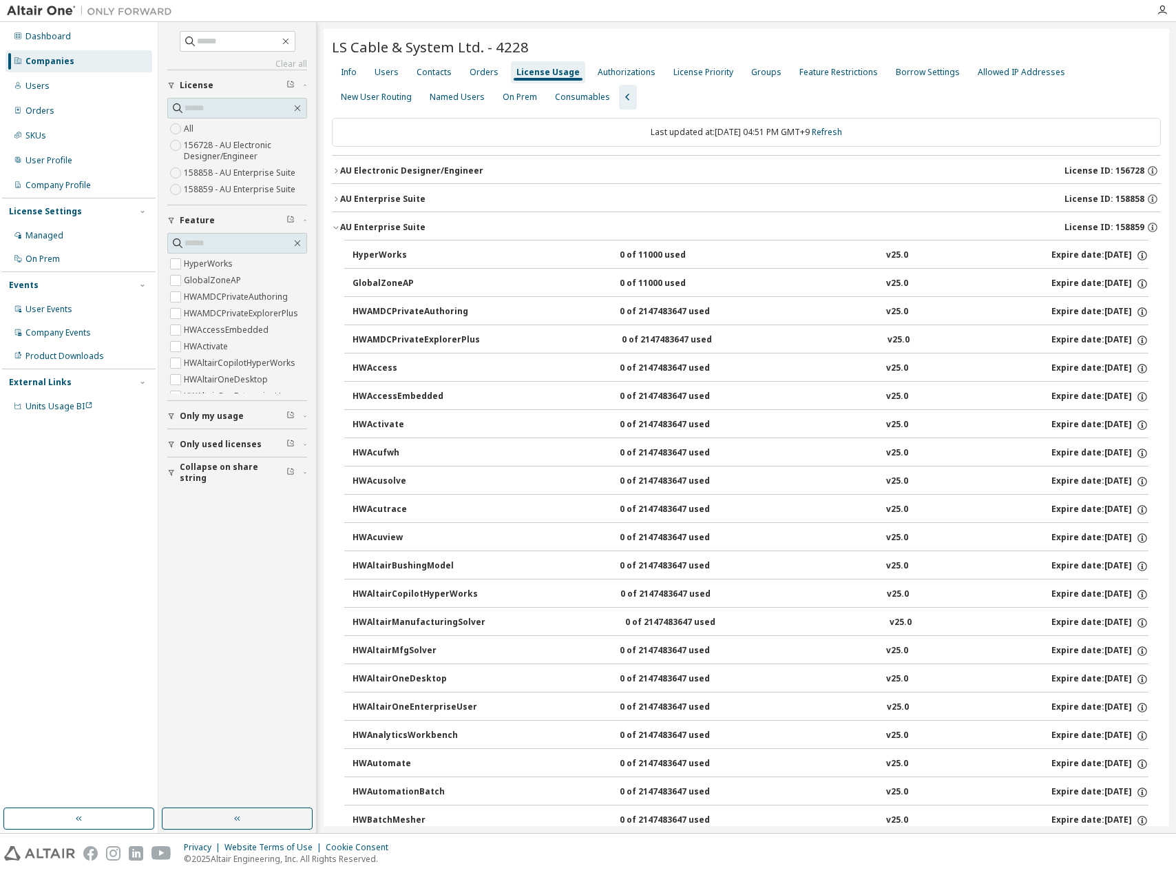
click at [408, 228] on div "AU Enterprise Suite" at bounding box center [382, 227] width 85 height 11
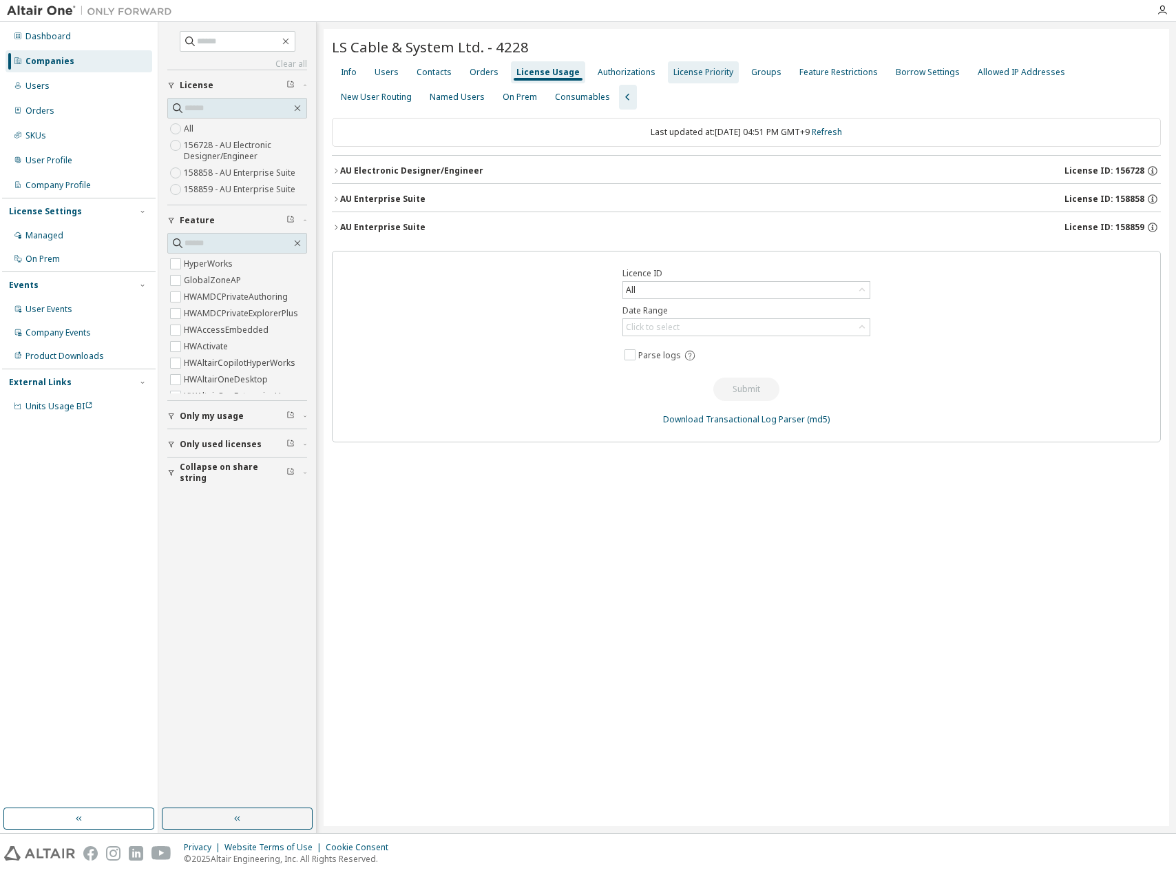
click at [703, 74] on div "License Priority" at bounding box center [704, 72] width 60 height 11
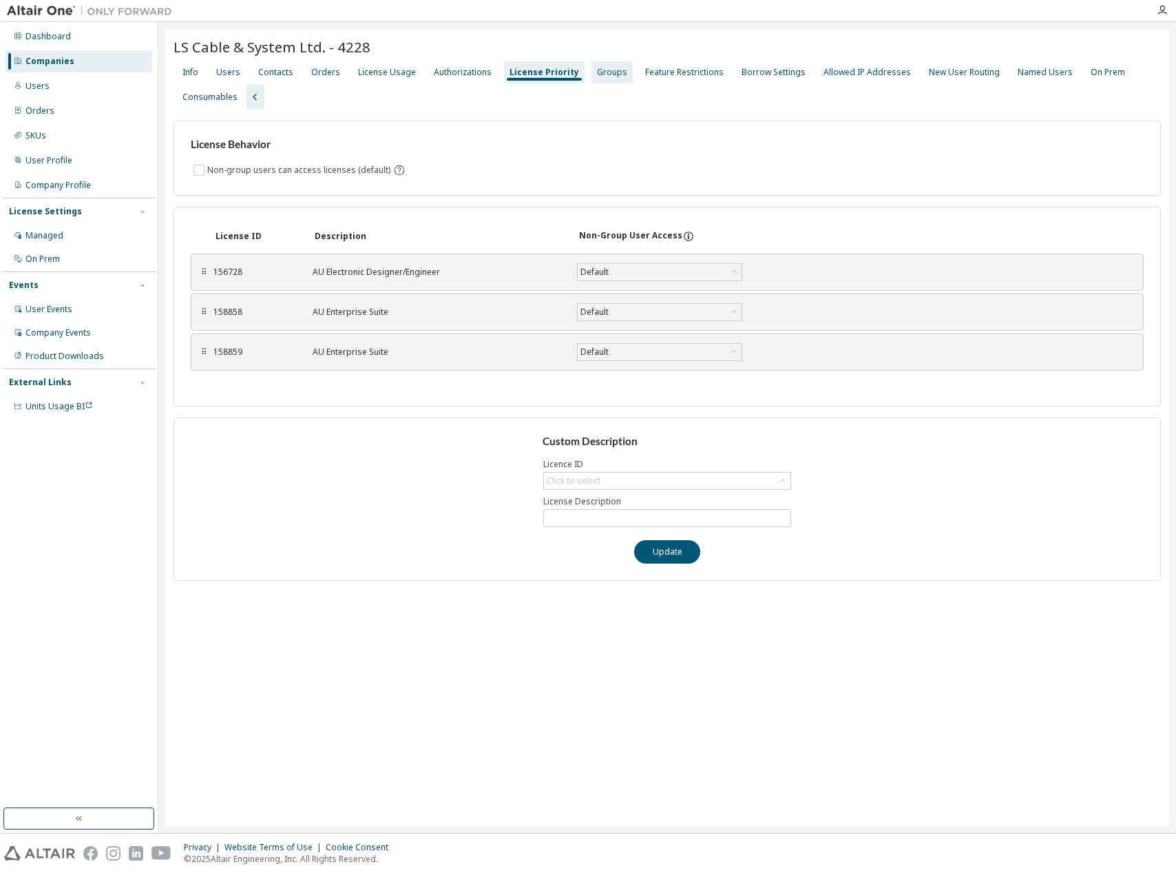
click at [597, 74] on div "Groups" at bounding box center [612, 72] width 30 height 11
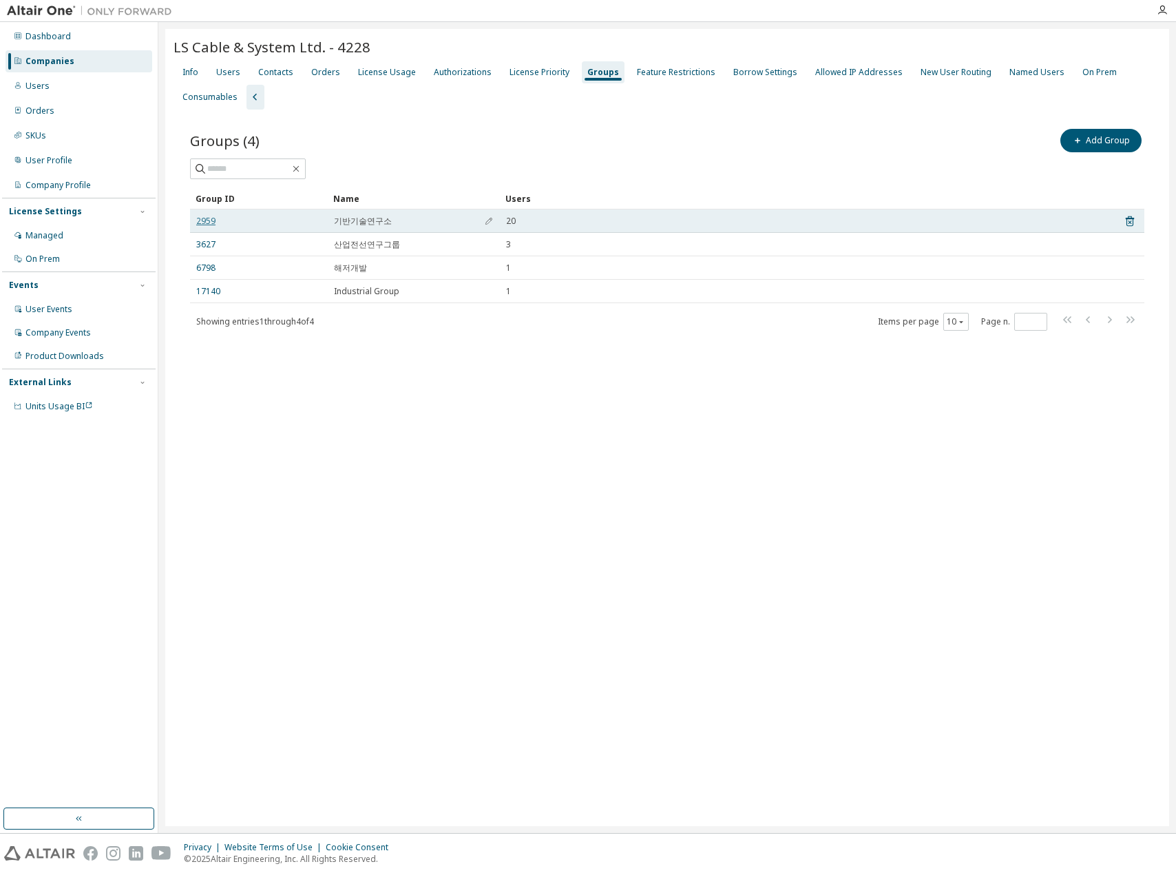
click at [205, 220] on link "2959" at bounding box center [205, 221] width 19 height 11
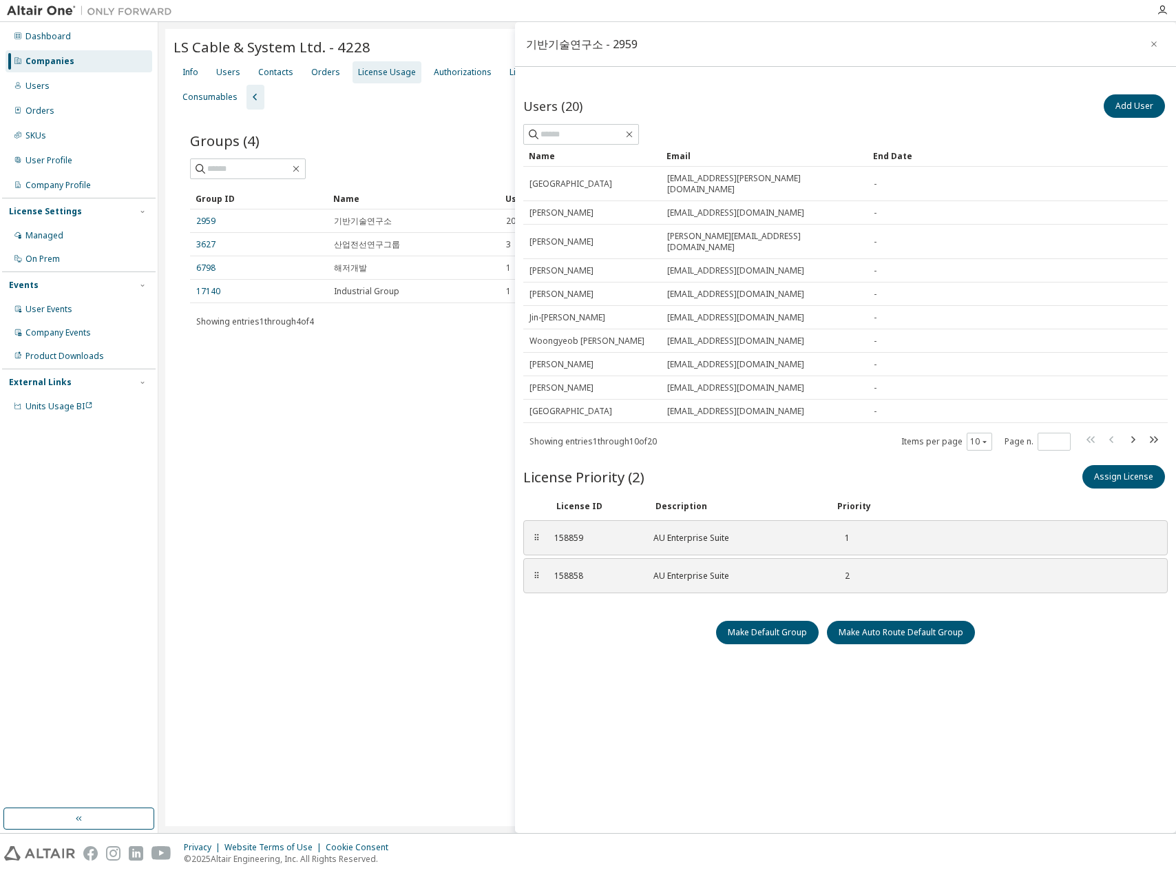
click at [384, 74] on div "License Usage" at bounding box center [387, 72] width 58 height 11
